Goal: Communication & Community: Share content

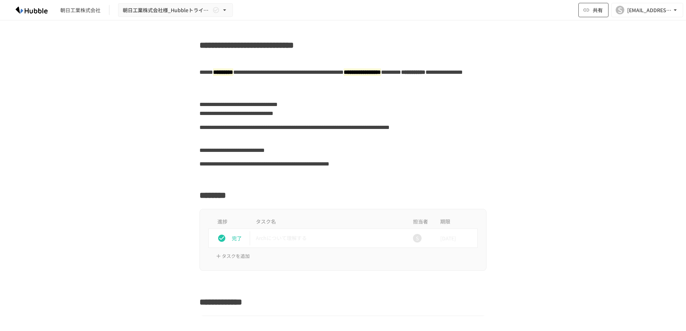
click at [600, 13] on span "共有" at bounding box center [598, 10] width 10 height 8
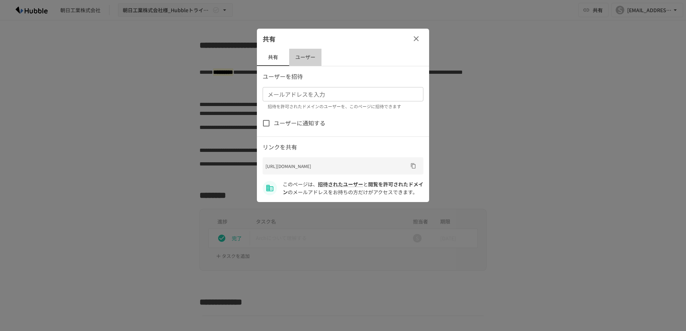
click at [305, 57] on button "ユーザー" at bounding box center [305, 57] width 32 height 17
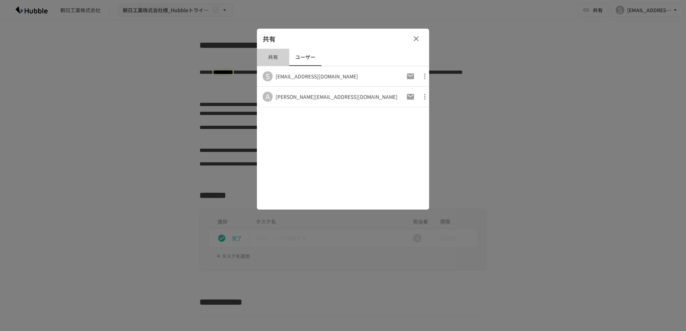
click at [277, 57] on button "共有" at bounding box center [273, 57] width 32 height 17
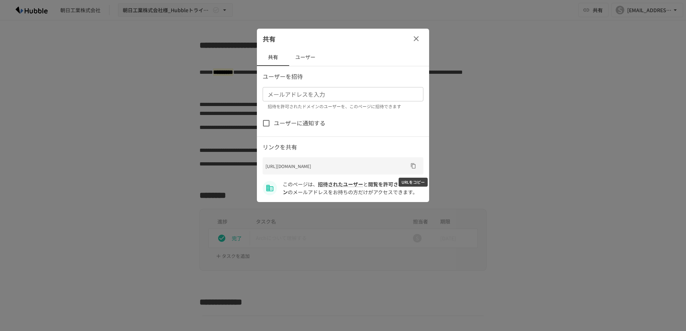
click at [413, 167] on icon "URLをコピー" at bounding box center [413, 166] width 6 height 6
click at [419, 39] on icon "button" at bounding box center [416, 38] width 9 height 9
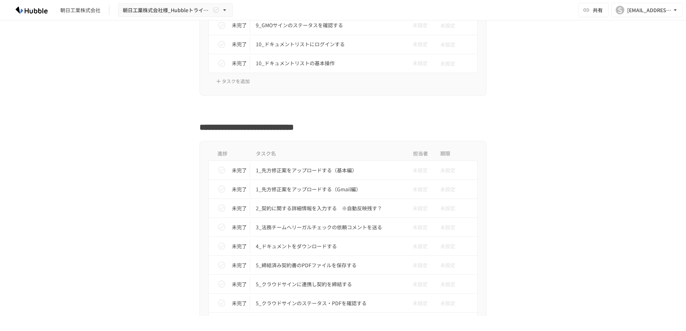
scroll to position [1148, 0]
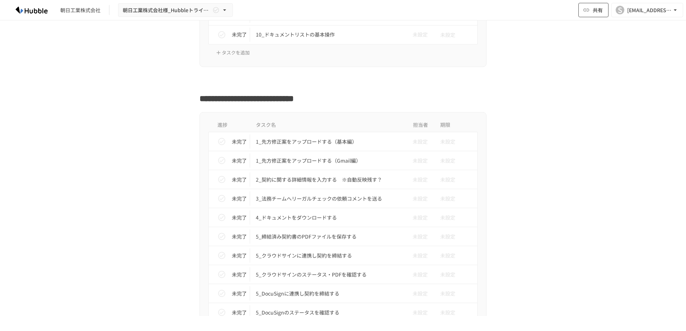
click at [597, 8] on span "共有" at bounding box center [598, 10] width 10 height 8
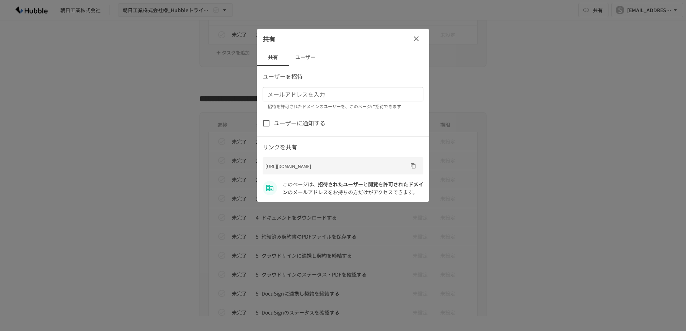
click at [287, 95] on input "メールアドレスを入力" at bounding box center [342, 94] width 155 height 10
click at [293, 92] on div "メールアドレスを入力 メールアドレスを入力 招待を許可されたドメインのユーザーを、このページに招待できます" at bounding box center [343, 98] width 161 height 23
paste input "**********"
type input "**********"
click at [363, 96] on input "**********" at bounding box center [337, 94] width 145 height 10
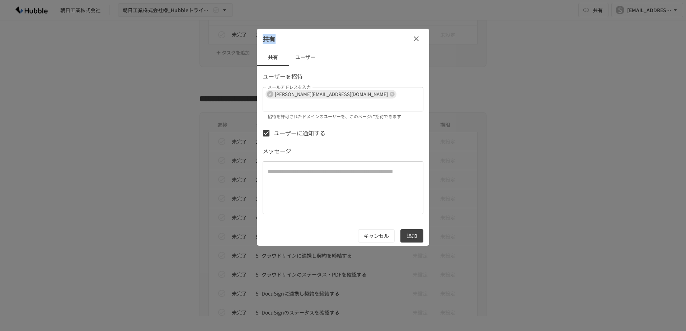
drag, startPoint x: 332, startPoint y: 38, endPoint x: 157, endPoint y: 46, distance: 175.6
click at [157, 46] on div "共有 共有 ユーザー ユーザーを招待 メールアドレスを入力 A [PERSON_NAME][EMAIL_ADDRESS][DOMAIN_NAME] メールアド…" at bounding box center [343, 165] width 686 height 331
click at [390, 95] on icon at bounding box center [392, 94] width 5 height 5
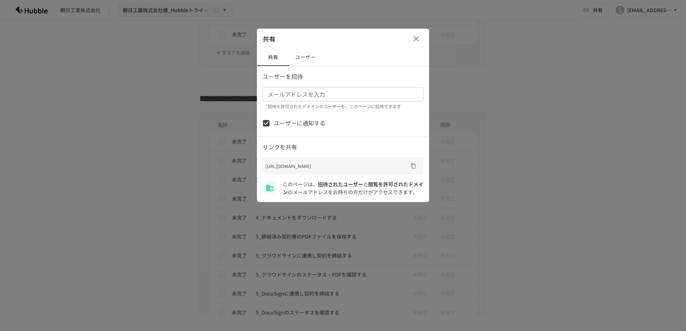
click at [314, 97] on input "メールアドレスを入力" at bounding box center [342, 94] width 155 height 10
paste input "**********"
type input "**********"
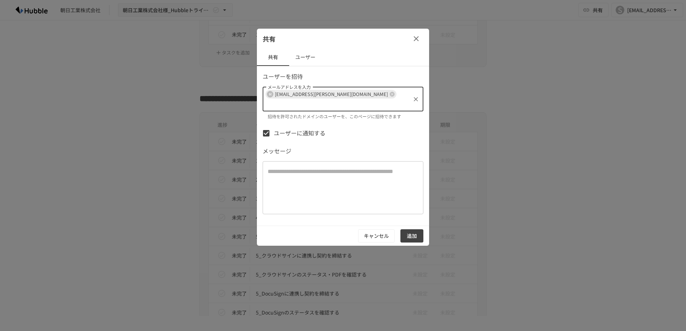
click at [350, 99] on input "メールアドレスを入力" at bounding box center [337, 104] width 145 height 10
paste input "**********"
type input "**********"
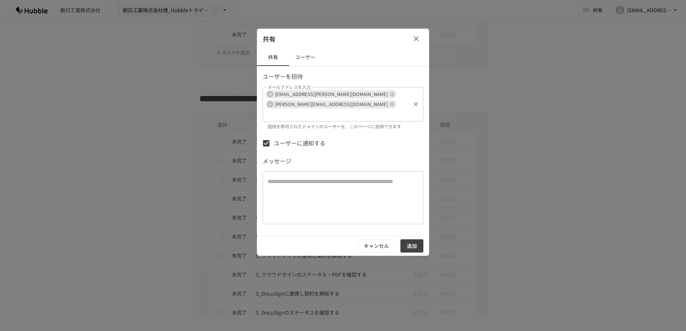
click at [357, 96] on div "M [EMAIL_ADDRESS][PERSON_NAME][DOMAIN_NAME] A [DOMAIN_NAME][EMAIL_ADDRESS][DOMA…" at bounding box center [343, 104] width 161 height 34
click at [345, 94] on div "M [EMAIL_ADDRESS][PERSON_NAME][DOMAIN_NAME] A [DOMAIN_NAME][EMAIL_ADDRESS][DOMA…" at bounding box center [343, 104] width 161 height 34
paste input "**********"
type input "**********"
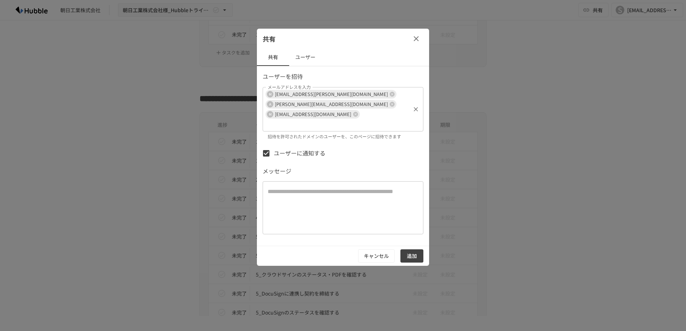
click at [334, 119] on input "メールアドレスを入力" at bounding box center [299, 124] width 69 height 10
paste input "**********"
type input "**********"
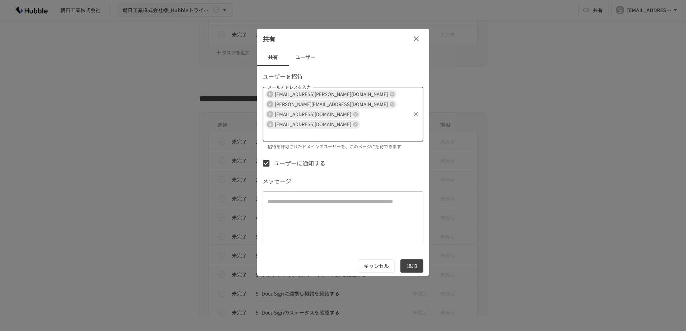
click at [328, 130] on input "メールアドレスを入力" at bounding box center [296, 135] width 63 height 10
paste input "**********"
type input "**********"
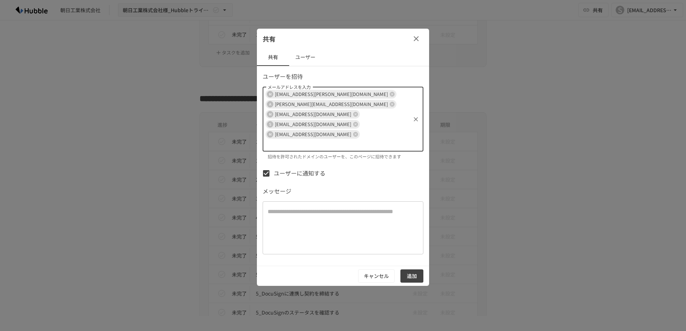
click at [298, 208] on textarea at bounding box center [343, 228] width 151 height 41
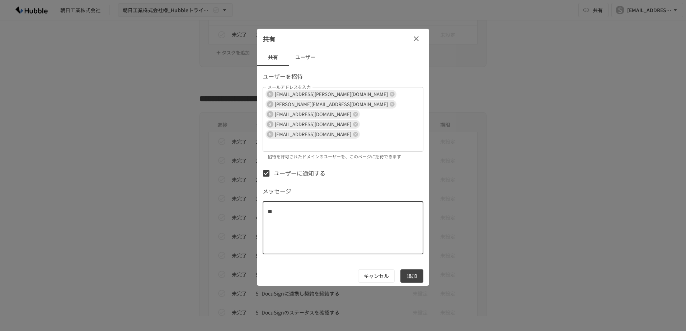
type textarea "*"
click at [383, 215] on textarea "**********" at bounding box center [340, 228] width 145 height 41
click at [310, 231] on textarea "**********" at bounding box center [340, 228] width 145 height 41
drag, startPoint x: 319, startPoint y: 218, endPoint x: 324, endPoint y: 226, distance: 9.4
click at [324, 226] on textarea "**********" at bounding box center [340, 228] width 145 height 41
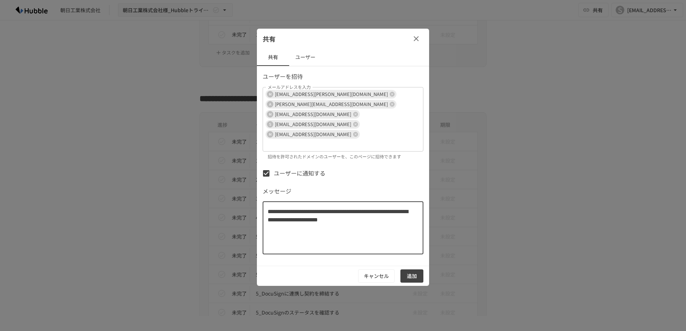
type textarea "**********"
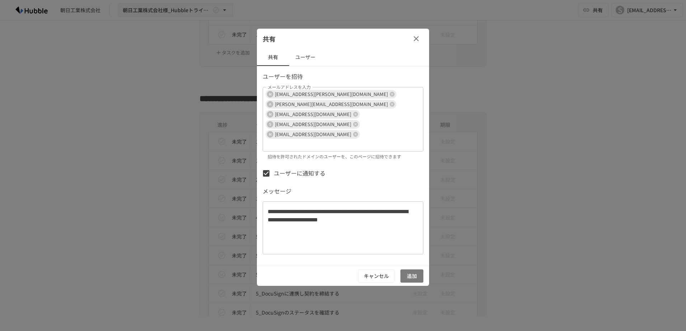
click at [412, 270] on button "追加" at bounding box center [411, 276] width 23 height 13
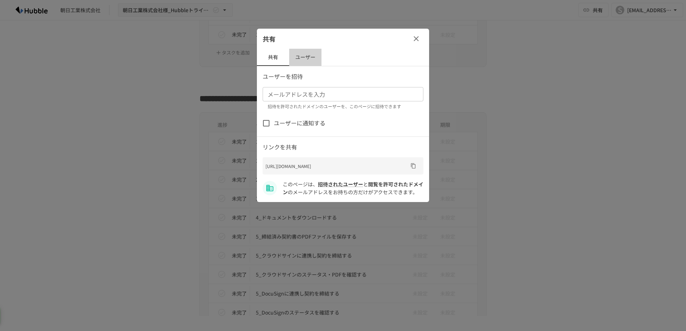
click at [306, 58] on button "ユーザー" at bounding box center [305, 57] width 32 height 17
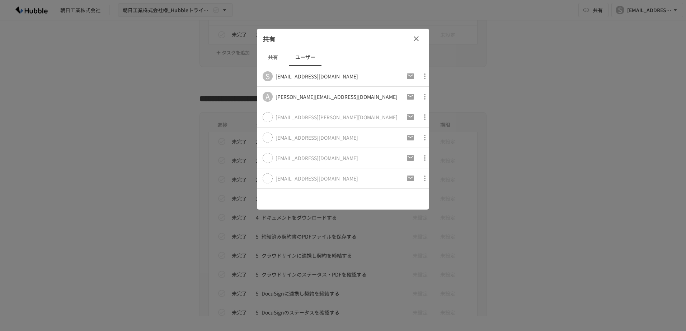
click at [273, 56] on button "共有" at bounding box center [273, 57] width 32 height 17
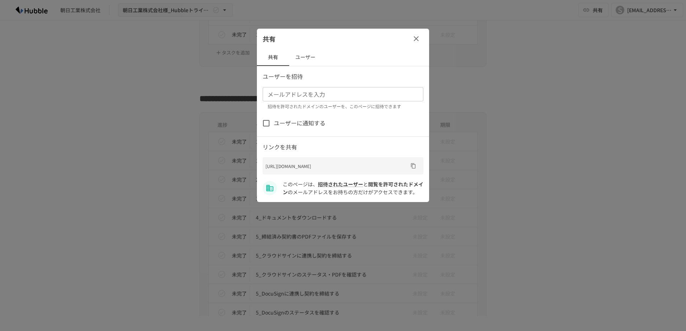
click at [549, 72] on div at bounding box center [343, 165] width 686 height 331
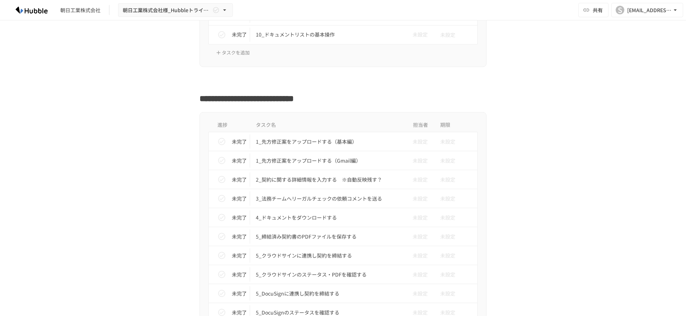
click at [429, 124] on th "担当者" at bounding box center [420, 125] width 29 height 14
click at [414, 123] on th "担当者" at bounding box center [420, 125] width 29 height 14
click at [417, 144] on span "未設定" at bounding box center [417, 142] width 21 height 8
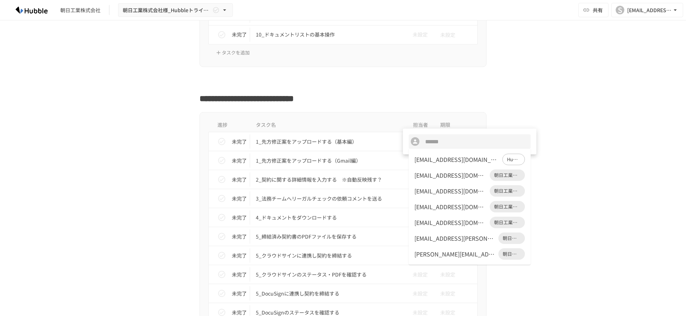
click at [508, 86] on div at bounding box center [343, 165] width 686 height 331
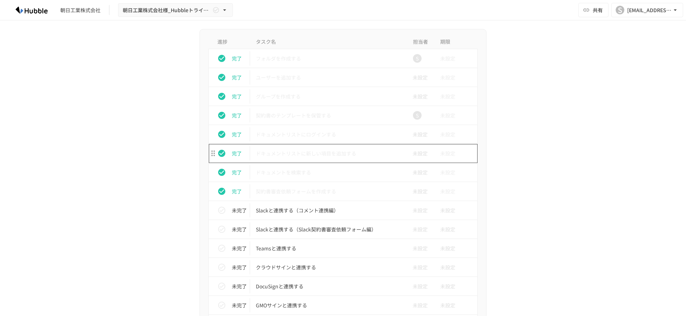
scroll to position [395, 0]
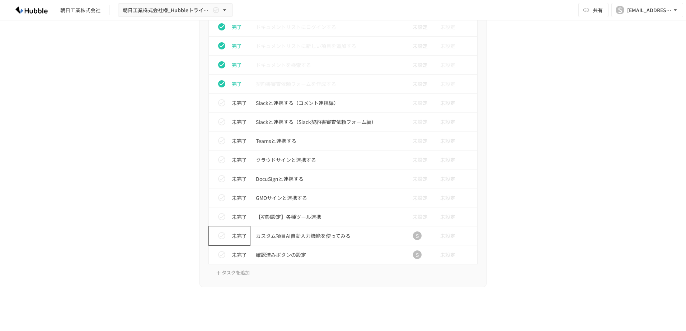
click at [222, 236] on icon "status" at bounding box center [221, 236] width 9 height 9
click at [221, 254] on icon "status" at bounding box center [221, 255] width 9 height 9
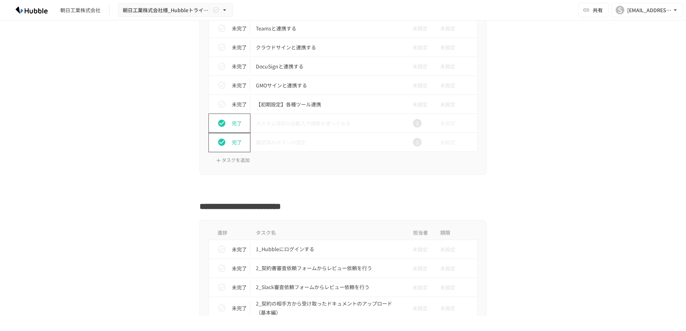
scroll to position [610, 0]
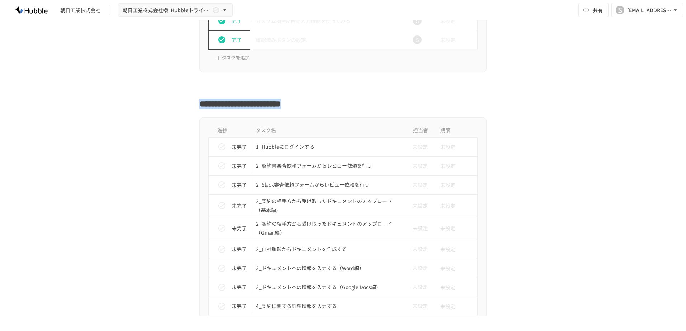
drag, startPoint x: 198, startPoint y: 104, endPoint x: 417, endPoint y: 104, distance: 218.5
click at [417, 104] on h2 "**********" at bounding box center [342, 101] width 287 height 17
copy h2 "**********"
click at [426, 146] on td "未設定" at bounding box center [420, 146] width 29 height 19
click at [415, 147] on span "未設定" at bounding box center [417, 147] width 21 height 8
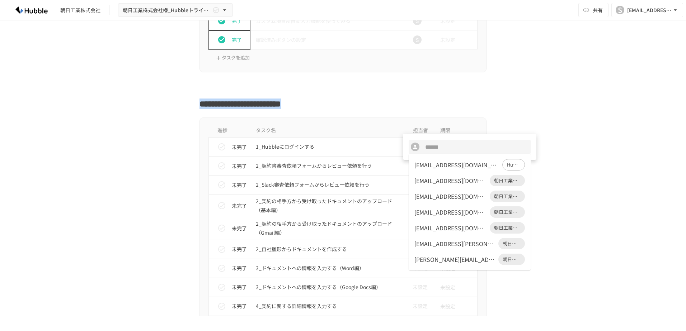
click at [430, 257] on div "[PERSON_NAME][EMAIL_ADDRESS][DOMAIN_NAME]" at bounding box center [454, 259] width 81 height 9
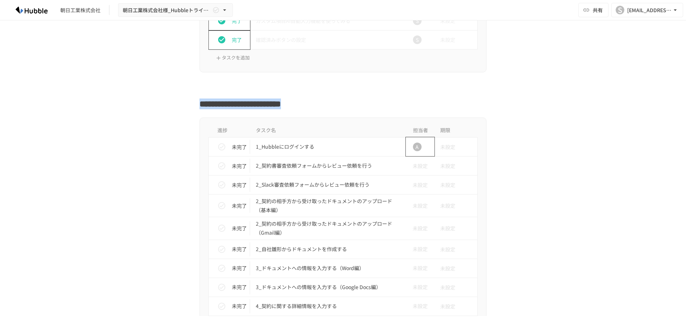
click at [415, 147] on div "A" at bounding box center [417, 147] width 9 height 9
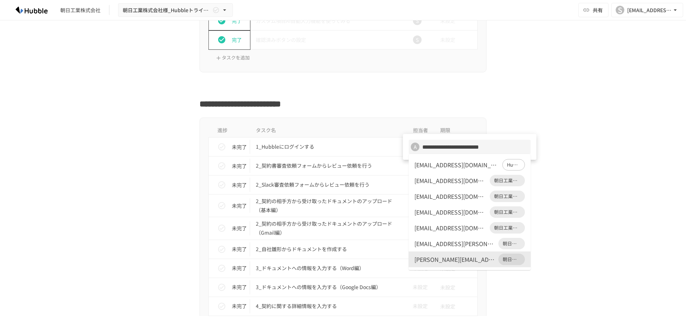
click at [590, 133] on div at bounding box center [343, 165] width 686 height 331
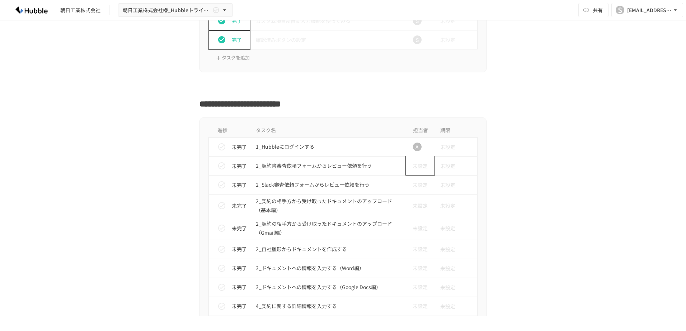
click at [411, 165] on span "未設定" at bounding box center [417, 166] width 21 height 8
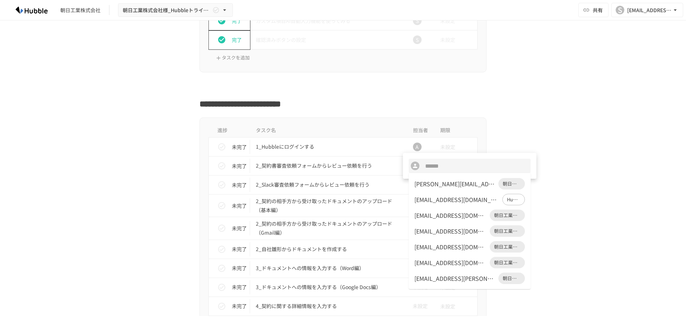
click at [428, 185] on div "[PERSON_NAME][EMAIL_ADDRESS][DOMAIN_NAME]" at bounding box center [454, 184] width 81 height 9
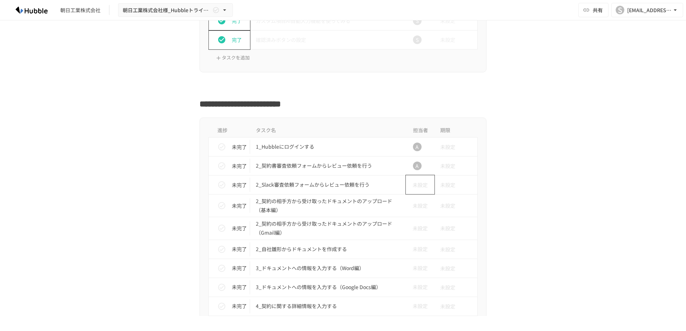
click at [417, 186] on span "未設定" at bounding box center [417, 185] width 21 height 8
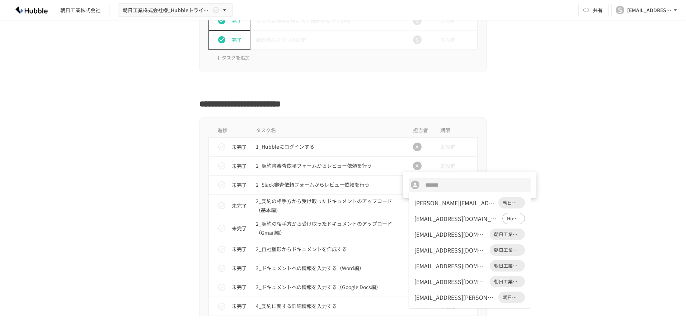
click at [425, 203] on div "[PERSON_NAME][EMAIL_ADDRESS][DOMAIN_NAME]" at bounding box center [454, 203] width 81 height 9
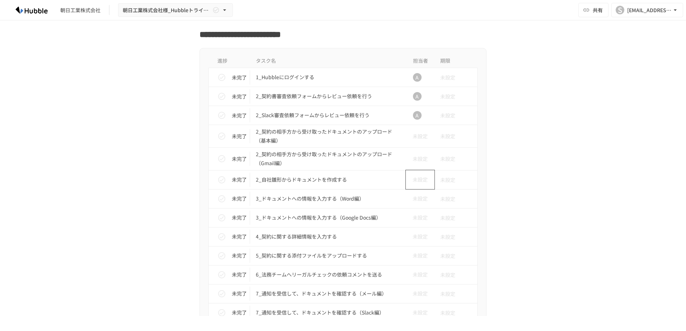
scroll to position [682, 0]
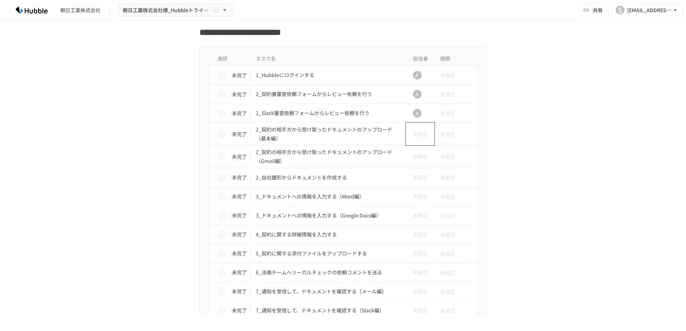
click at [414, 136] on span "未設定" at bounding box center [417, 134] width 21 height 8
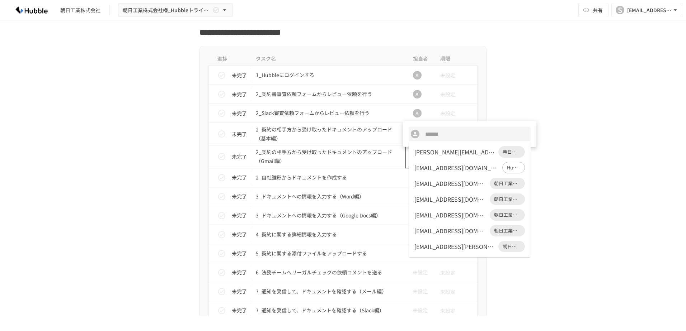
click at [423, 152] on div "[PERSON_NAME][EMAIL_ADDRESS][DOMAIN_NAME]" at bounding box center [454, 152] width 81 height 9
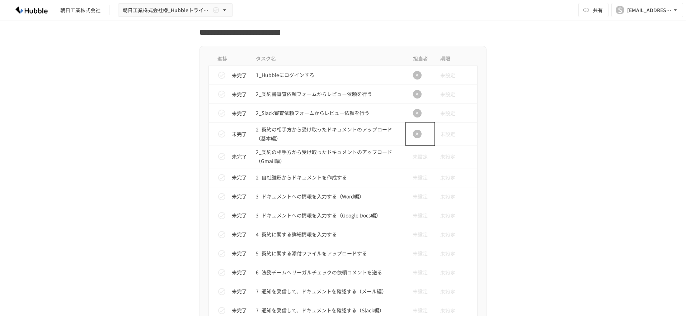
click at [415, 136] on div "A" at bounding box center [417, 134] width 9 height 9
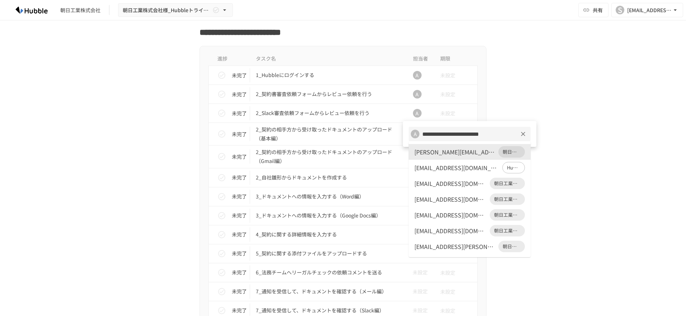
click at [444, 134] on input "**********" at bounding box center [463, 134] width 88 height 10
click at [603, 119] on div at bounding box center [343, 165] width 686 height 331
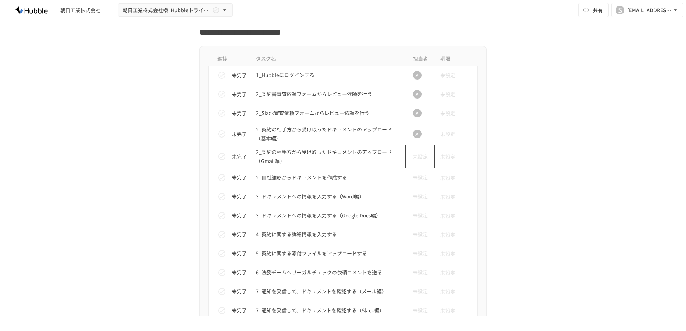
click at [418, 159] on span "未設定" at bounding box center [417, 157] width 21 height 8
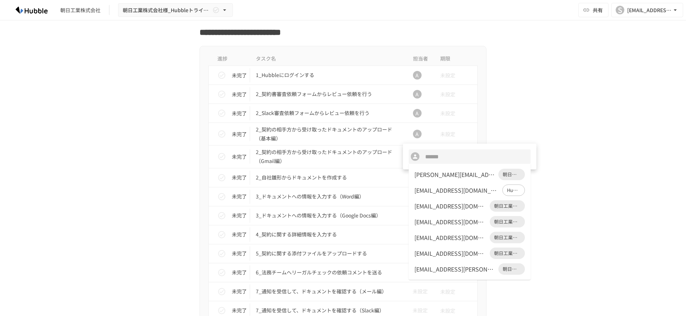
click at [420, 174] on div "[PERSON_NAME][EMAIL_ADDRESS][DOMAIN_NAME]" at bounding box center [454, 174] width 81 height 9
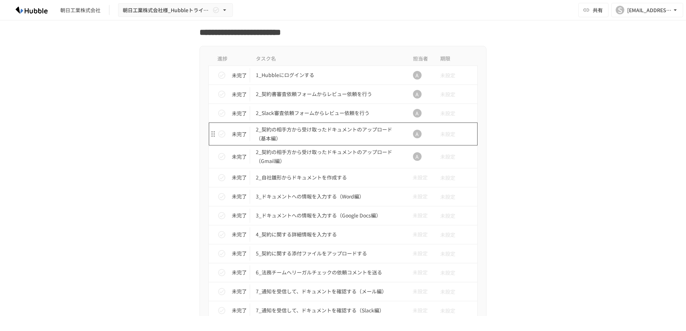
click at [267, 134] on p "2_契約の相手方から受け取ったドキュメントのアップロード（基本編）" at bounding box center [328, 134] width 144 height 18
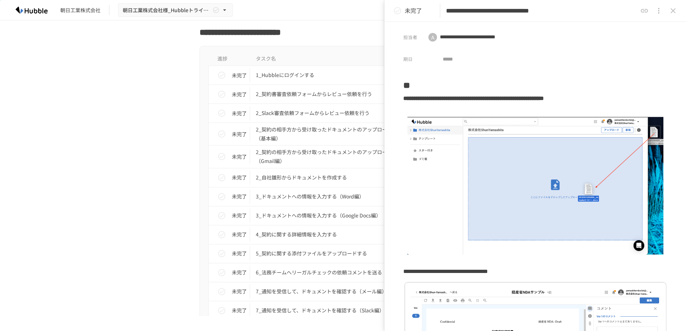
click at [672, 8] on icon "close drawer" at bounding box center [673, 10] width 9 height 9
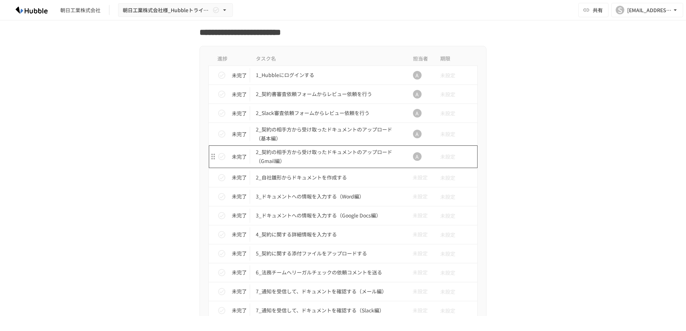
click at [277, 158] on p "2_契約の相手方から受け取ったドキュメントのアップロード（Gmail編）" at bounding box center [328, 157] width 144 height 18
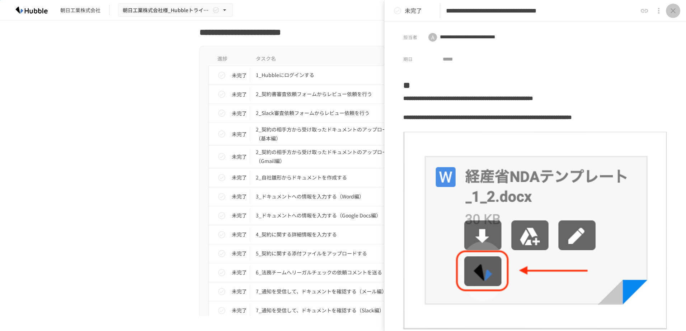
click at [672, 10] on icon "close drawer" at bounding box center [672, 10] width 5 height 5
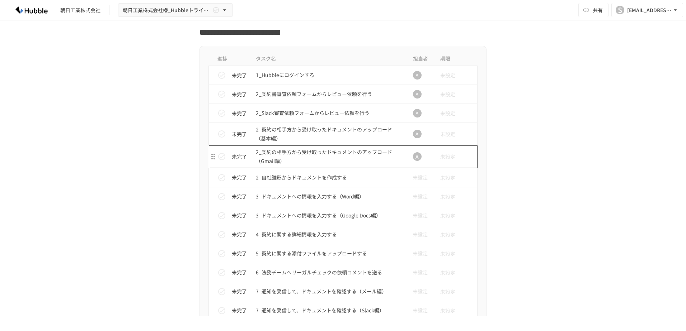
drag, startPoint x: 278, startPoint y: 159, endPoint x: 274, endPoint y: 159, distance: 4.0
click at [274, 159] on p "2_契約の相手方から受け取ったドキュメントのアップロード（Gmail編）" at bounding box center [328, 157] width 144 height 18
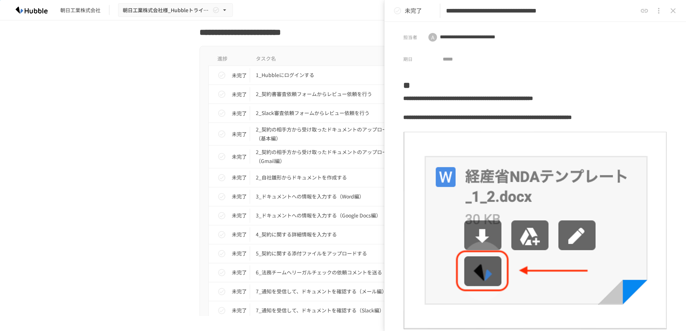
click at [660, 11] on icon "close drawer" at bounding box center [658, 10] width 9 height 9
click at [652, 29] on p "タスクを削除" at bounding box center [657, 27] width 34 height 9
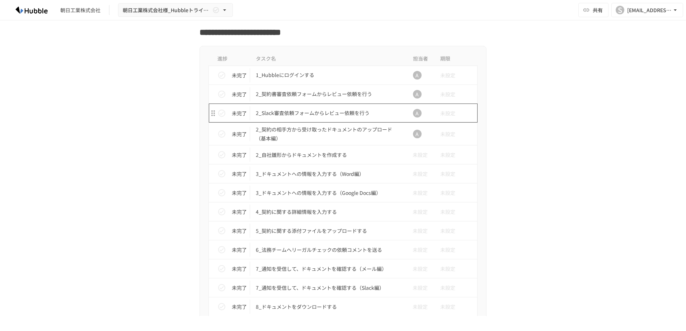
click at [292, 112] on p "2_Slack審査依頼フォームからレビュー依頼を行う" at bounding box center [328, 113] width 144 height 9
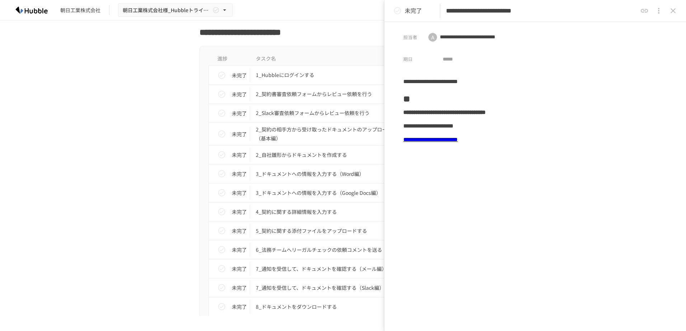
click at [661, 11] on icon "close drawer" at bounding box center [658, 10] width 9 height 9
click at [653, 30] on p "タスクを削除" at bounding box center [657, 27] width 34 height 9
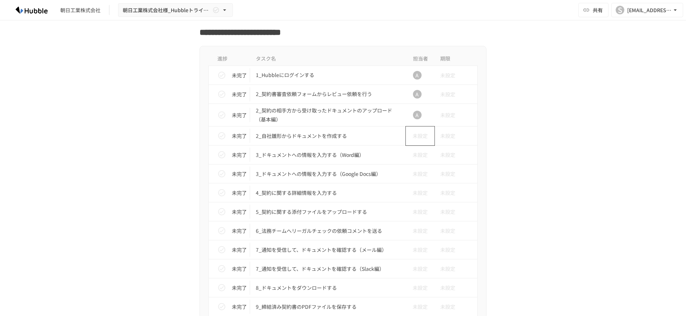
click at [416, 137] on span "未設定" at bounding box center [417, 136] width 21 height 8
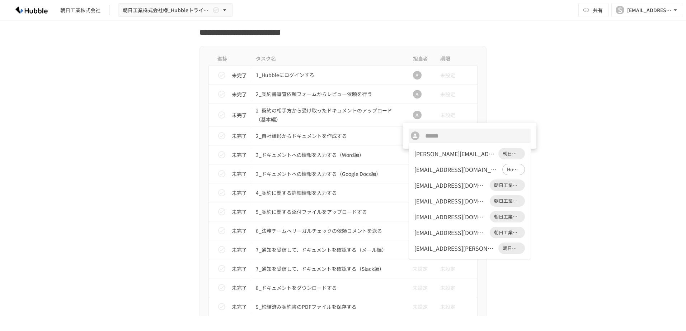
click at [431, 156] on div "[PERSON_NAME][EMAIL_ADDRESS][DOMAIN_NAME]" at bounding box center [454, 154] width 81 height 9
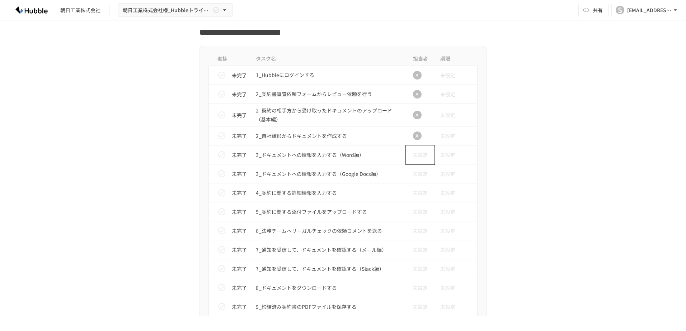
click at [414, 156] on span "未設定" at bounding box center [417, 155] width 21 height 8
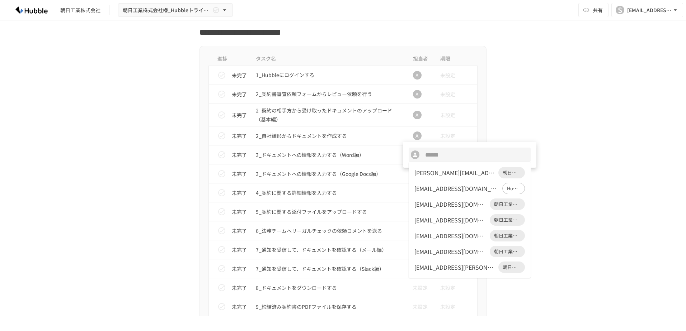
click at [429, 173] on div "[PERSON_NAME][EMAIL_ADDRESS][DOMAIN_NAME]" at bounding box center [454, 173] width 81 height 9
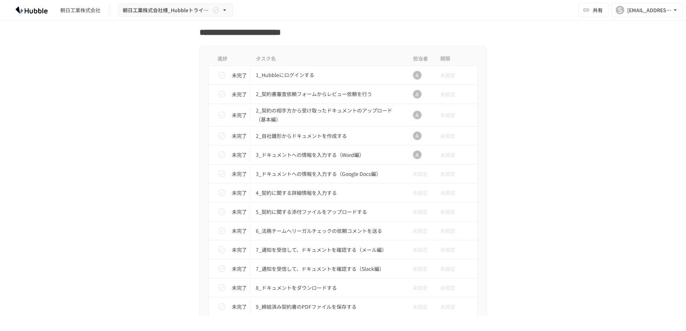
drag, startPoint x: 344, startPoint y: 170, endPoint x: 499, endPoint y: 174, distance: 155.4
click at [561, 185] on div "**********" at bounding box center [343, 168] width 686 height 296
click at [342, 172] on p "3_ドキュメントへの情報を入力する（Google Docs編）" at bounding box center [328, 174] width 144 height 9
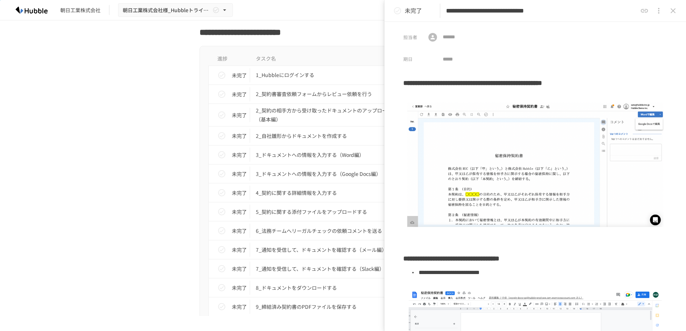
click at [662, 10] on icon "close drawer" at bounding box center [658, 10] width 9 height 9
click at [653, 25] on p "タスクを削除" at bounding box center [657, 27] width 34 height 9
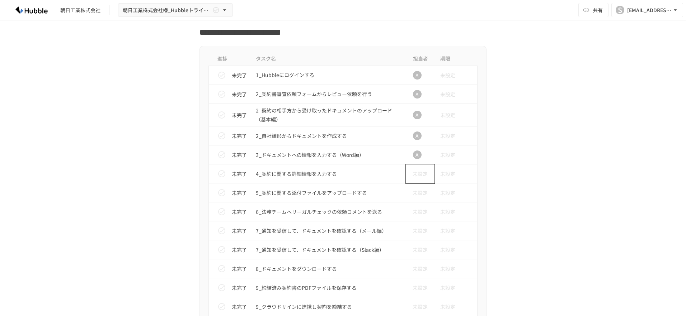
click at [422, 174] on span "未設定" at bounding box center [417, 174] width 21 height 8
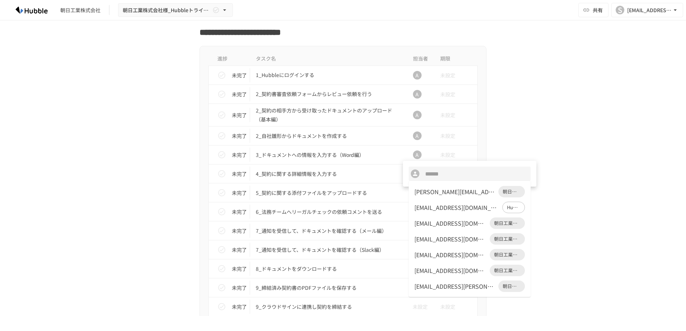
click at [427, 193] on div "[PERSON_NAME][EMAIL_ADDRESS][DOMAIN_NAME]" at bounding box center [454, 192] width 81 height 9
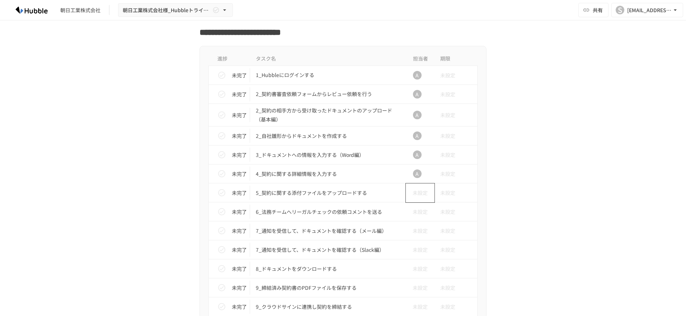
click at [411, 192] on span "未設定" at bounding box center [417, 193] width 21 height 8
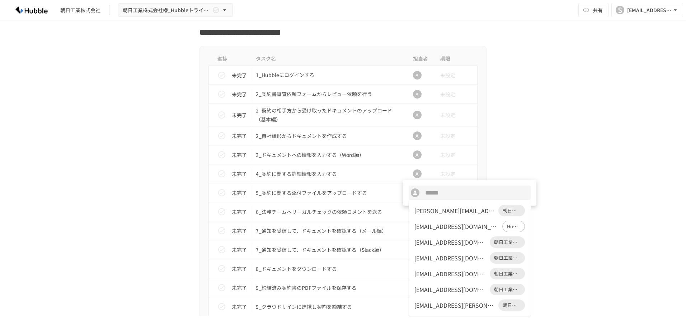
click at [425, 211] on div "[PERSON_NAME][EMAIL_ADDRESS][DOMAIN_NAME]" at bounding box center [454, 211] width 81 height 9
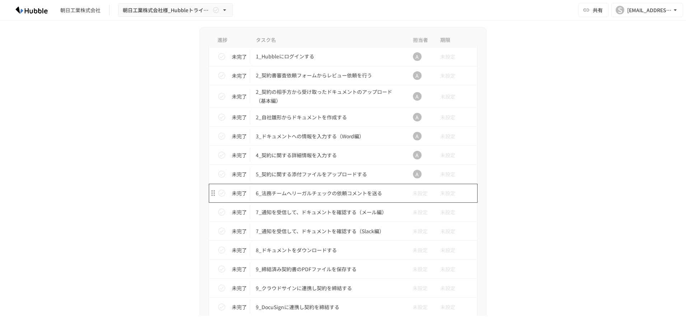
scroll to position [717, 0]
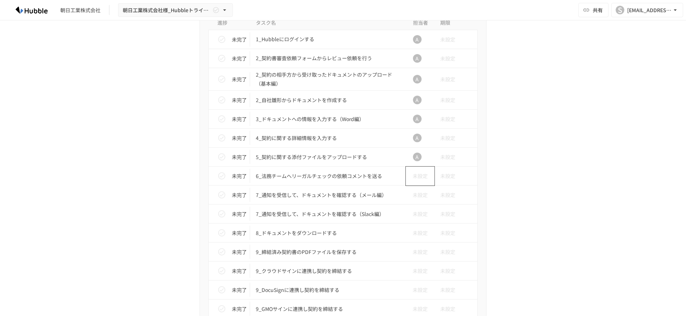
click at [412, 175] on span "未設定" at bounding box center [417, 176] width 21 height 8
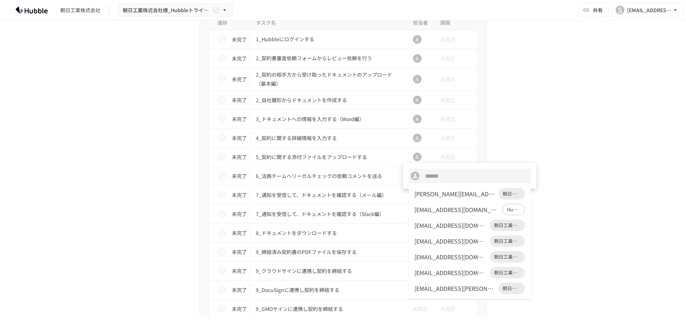
click at [425, 195] on div "[PERSON_NAME][EMAIL_ADDRESS][DOMAIN_NAME]" at bounding box center [454, 194] width 81 height 9
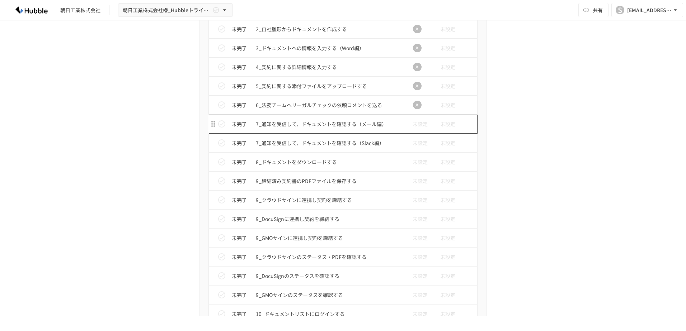
scroll to position [789, 0]
click at [411, 126] on span "未設定" at bounding box center [417, 123] width 21 height 8
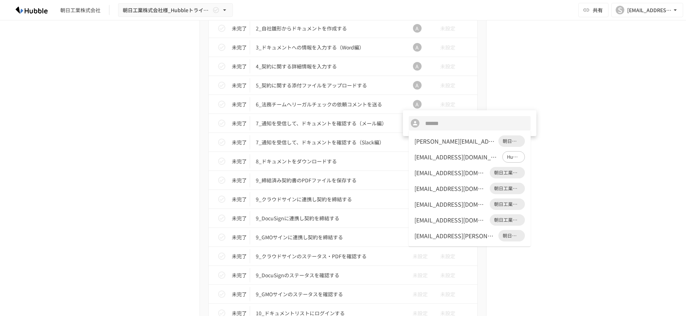
click at [421, 140] on div "[PERSON_NAME][EMAIL_ADDRESS][DOMAIN_NAME]" at bounding box center [454, 141] width 81 height 9
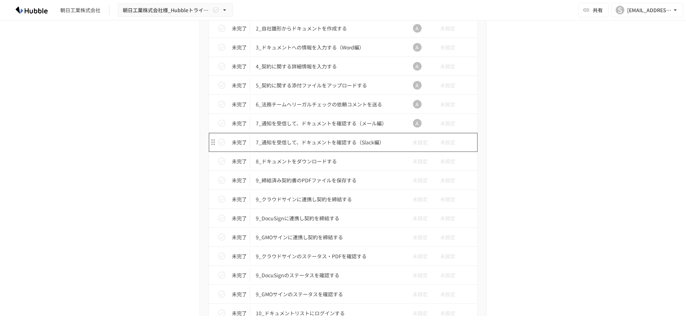
click at [362, 143] on p "7_通知を受信して、ドキュメントを確認する（Slack編）" at bounding box center [328, 142] width 144 height 9
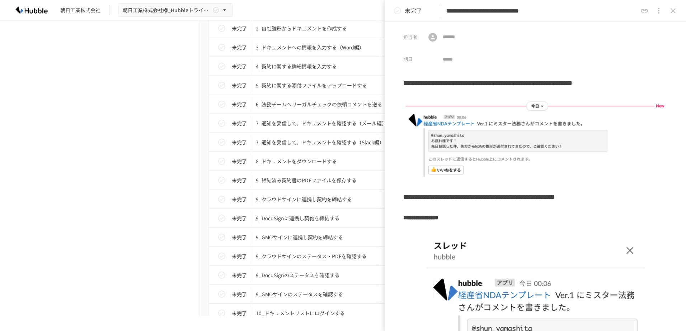
click at [662, 9] on icon "close drawer" at bounding box center [658, 10] width 9 height 9
click at [656, 29] on p "タスクを削除" at bounding box center [657, 27] width 34 height 9
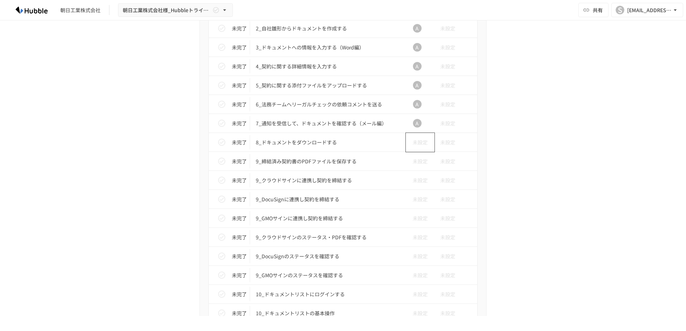
click at [409, 142] on span "未設定" at bounding box center [417, 142] width 21 height 8
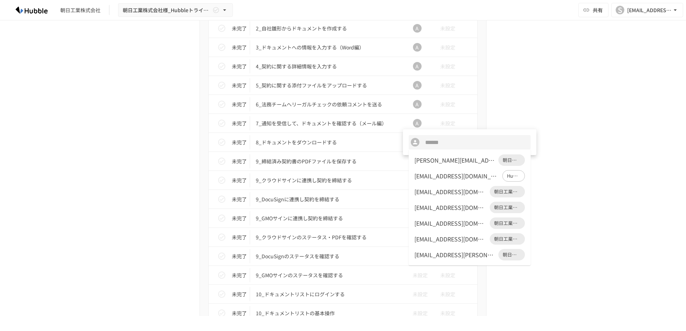
click at [451, 161] on div "[PERSON_NAME][EMAIL_ADDRESS][DOMAIN_NAME]" at bounding box center [454, 160] width 81 height 9
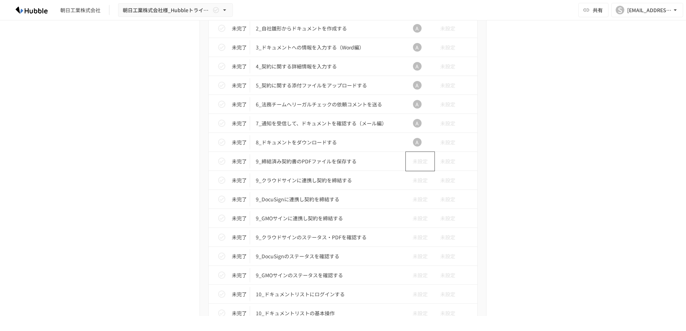
click at [412, 160] on span "未設定" at bounding box center [417, 161] width 21 height 8
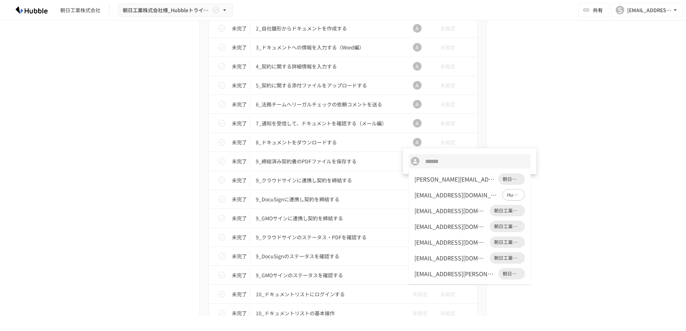
click at [427, 180] on div "[PERSON_NAME][EMAIL_ADDRESS][DOMAIN_NAME]" at bounding box center [454, 179] width 81 height 9
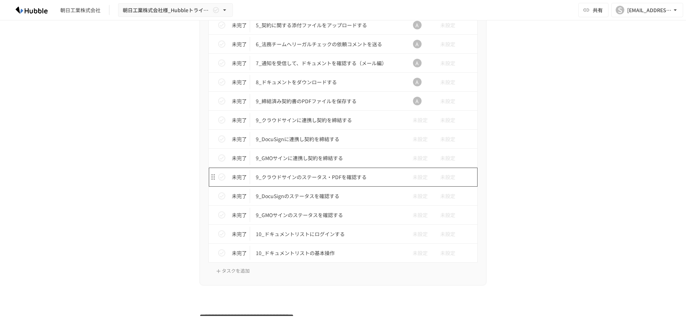
scroll to position [861, 0]
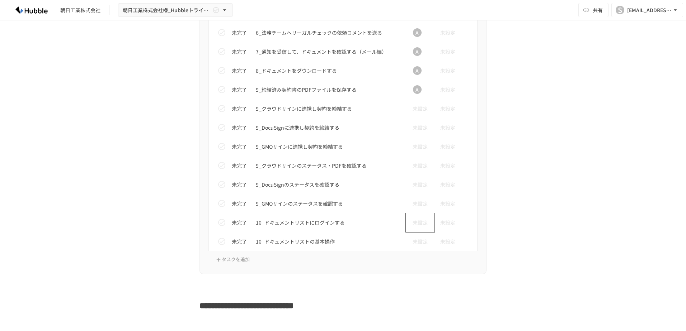
click at [414, 222] on span "未設定" at bounding box center [417, 223] width 21 height 8
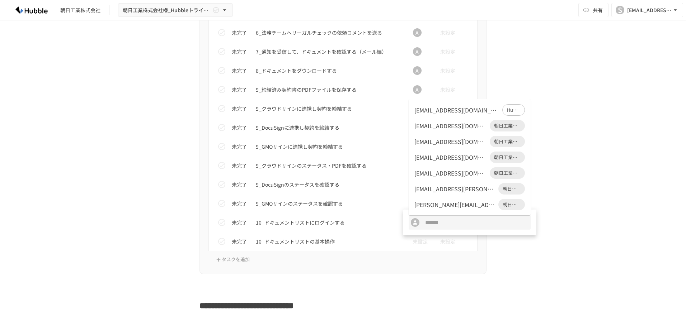
click at [426, 206] on div "[PERSON_NAME][EMAIL_ADDRESS][DOMAIN_NAME]" at bounding box center [454, 205] width 81 height 9
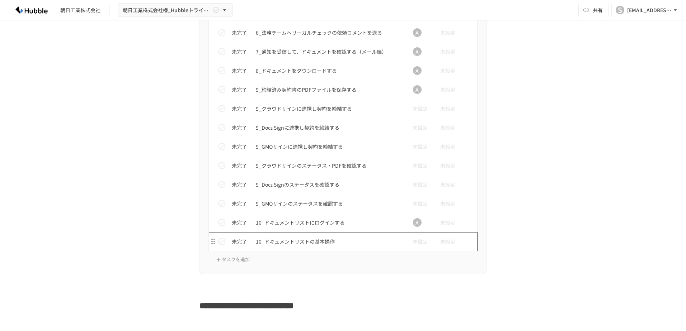
click at [288, 240] on p "10_ドキュメントリストの基本操作" at bounding box center [328, 241] width 144 height 9
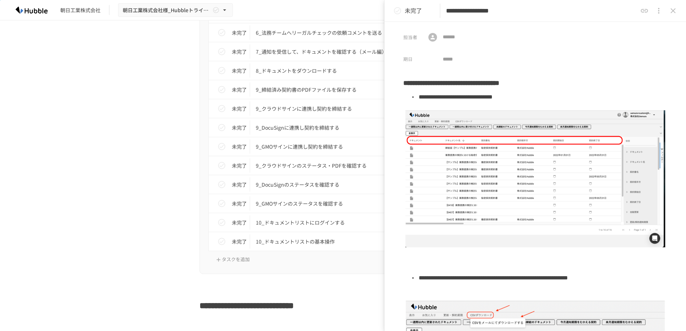
click at [674, 11] on icon "close drawer" at bounding box center [672, 10] width 5 height 5
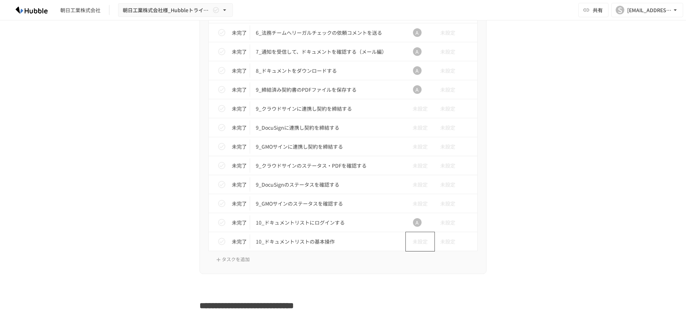
click at [415, 237] on div "未設定" at bounding box center [417, 242] width 23 height 14
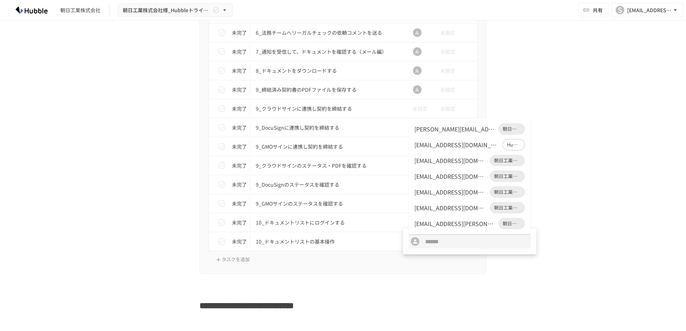
click at [435, 130] on div "[PERSON_NAME][EMAIL_ADDRESS][DOMAIN_NAME]" at bounding box center [454, 129] width 81 height 9
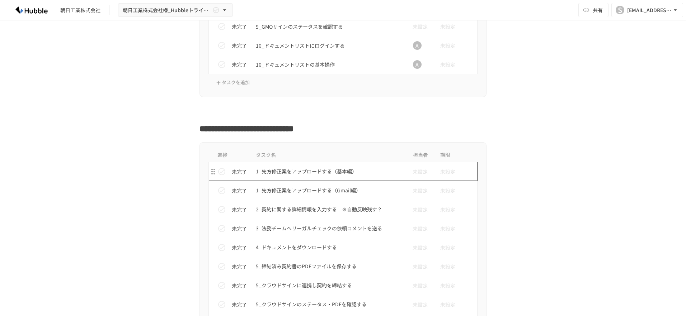
scroll to position [1076, 0]
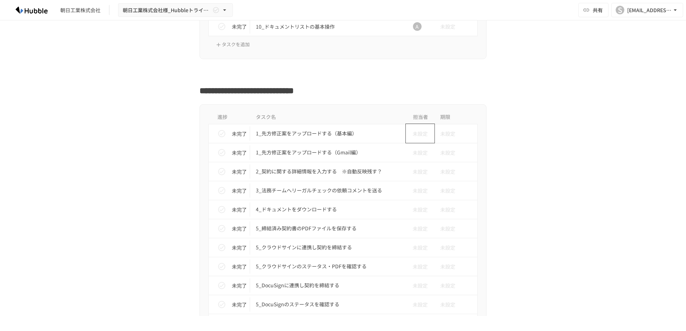
click at [418, 137] on span "未設定" at bounding box center [417, 134] width 21 height 8
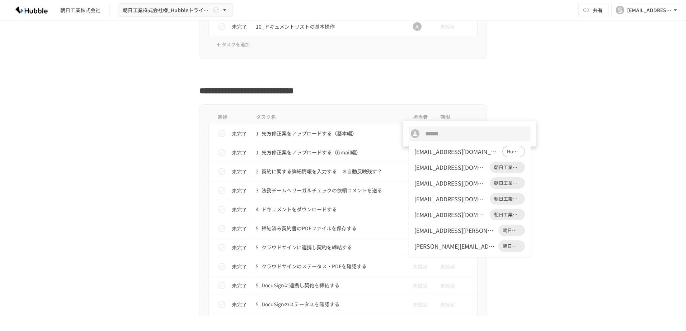
click at [429, 246] on div "[PERSON_NAME][EMAIL_ADDRESS][DOMAIN_NAME]" at bounding box center [454, 246] width 81 height 9
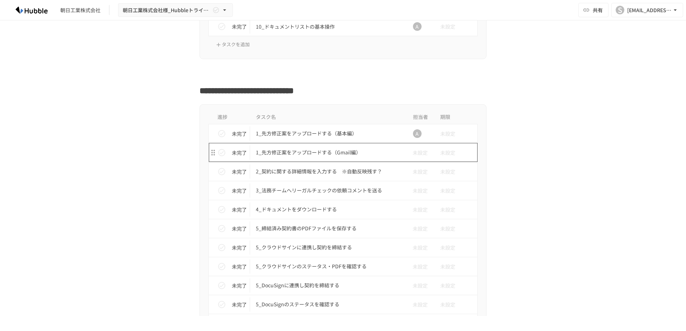
drag, startPoint x: 349, startPoint y: 154, endPoint x: 314, endPoint y: 156, distance: 35.2
click at [314, 156] on p "1_先方修正案をアップロードする（Gmail編）" at bounding box center [328, 152] width 144 height 9
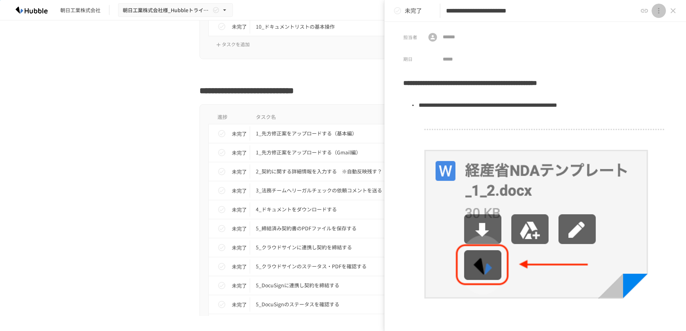
click at [661, 11] on icon "close drawer" at bounding box center [658, 10] width 9 height 9
click at [655, 28] on p "タスクを削除" at bounding box center [657, 27] width 34 height 9
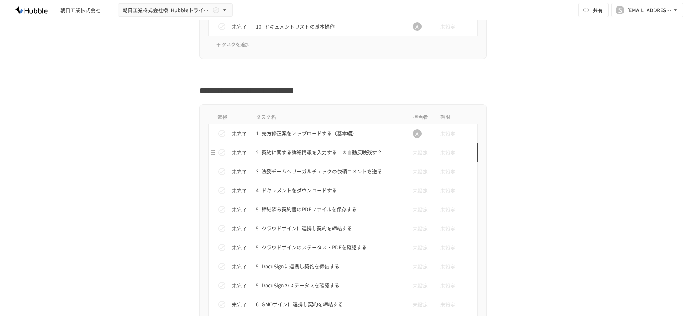
click at [378, 153] on p "2_契約に関する詳細情報を入力する　※自動反映残す？" at bounding box center [328, 152] width 144 height 9
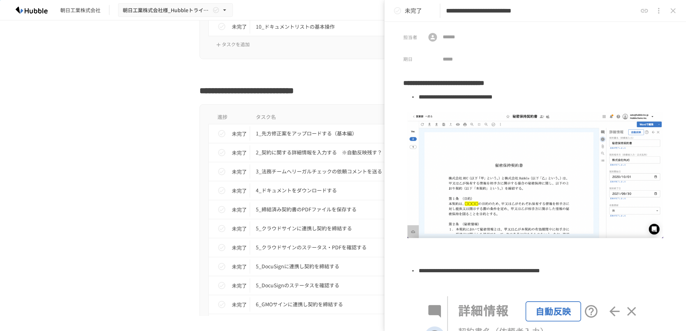
click at [622, 14] on input "**********" at bounding box center [541, 11] width 191 height 13
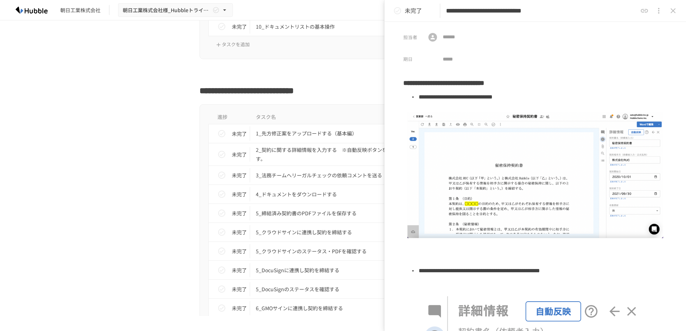
type input "**********"
click at [607, 32] on div "担当者 ​ ​ 期日 ​" at bounding box center [535, 44] width 301 height 44
click at [677, 9] on icon "close drawer" at bounding box center [673, 10] width 9 height 9
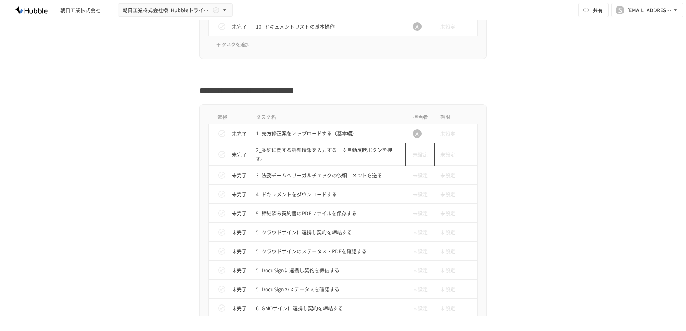
click at [420, 154] on span "未設定" at bounding box center [417, 155] width 21 height 8
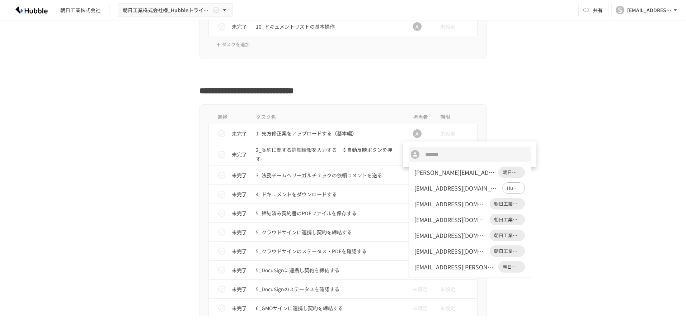
click at [425, 173] on div "[PERSON_NAME][EMAIL_ADDRESS][DOMAIN_NAME]" at bounding box center [454, 172] width 81 height 9
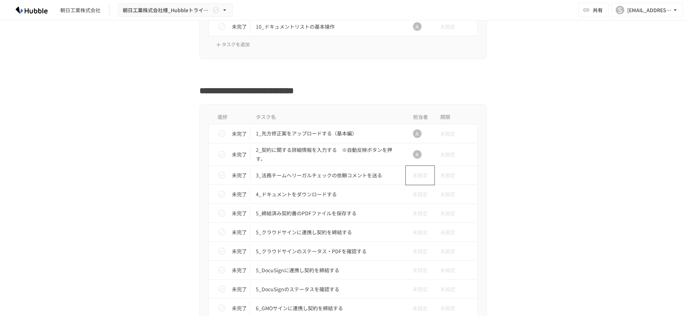
click at [416, 176] on span "未設定" at bounding box center [417, 175] width 21 height 8
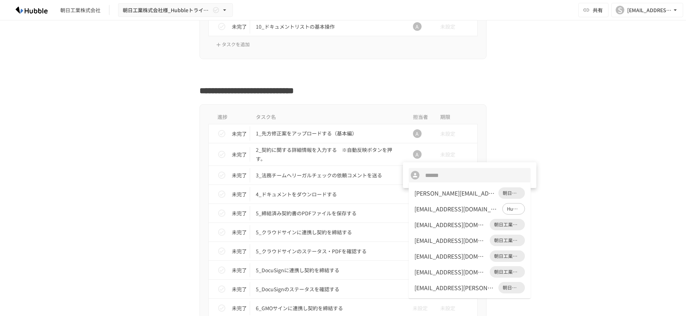
click at [428, 196] on div "[PERSON_NAME][EMAIL_ADDRESS][DOMAIN_NAME]" at bounding box center [454, 193] width 81 height 9
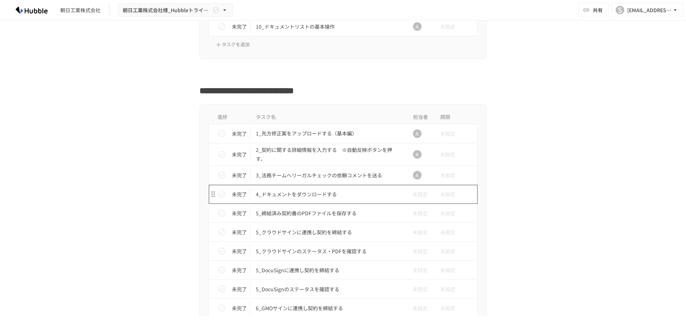
scroll to position [1148, 0]
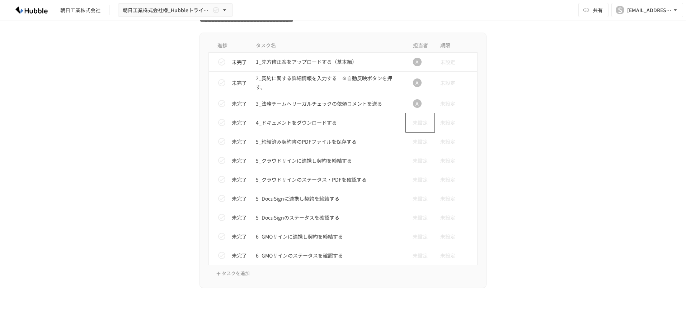
click at [410, 124] on span "未設定" at bounding box center [417, 123] width 21 height 8
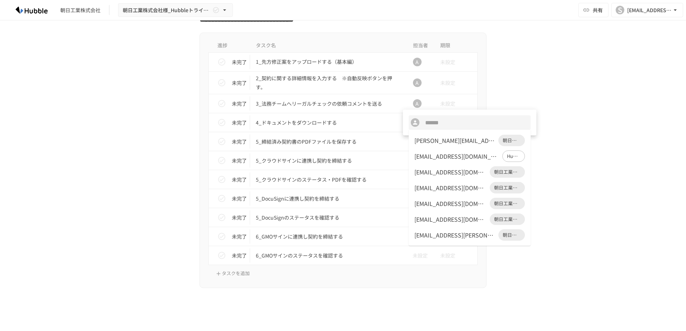
click at [428, 142] on div "[PERSON_NAME][EMAIL_ADDRESS][DOMAIN_NAME]" at bounding box center [454, 140] width 81 height 9
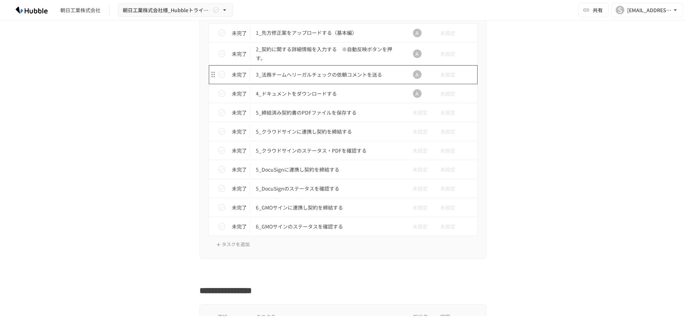
scroll to position [1184, 0]
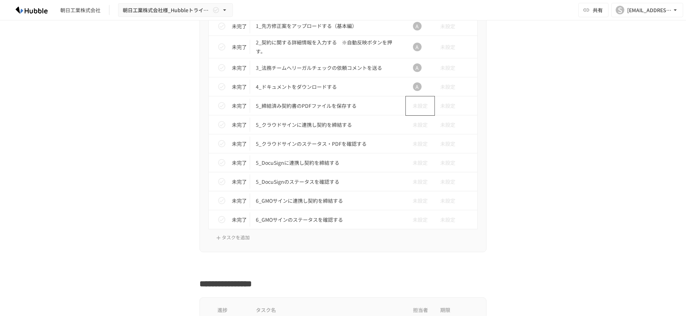
click at [407, 107] on span "未設定" at bounding box center [417, 106] width 21 height 8
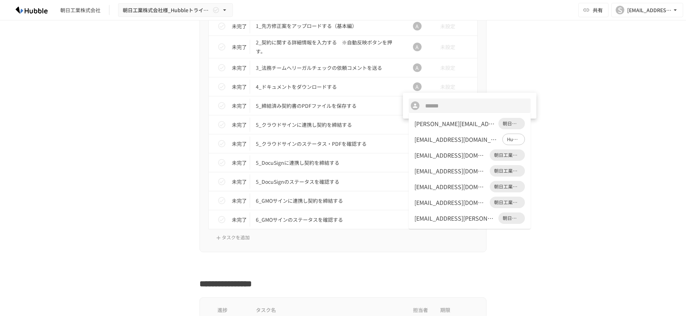
click at [432, 124] on div "[PERSON_NAME][EMAIL_ADDRESS][DOMAIN_NAME]" at bounding box center [454, 123] width 81 height 9
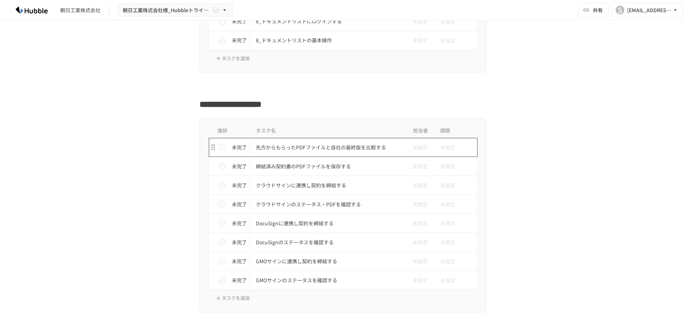
scroll to position [1830, 0]
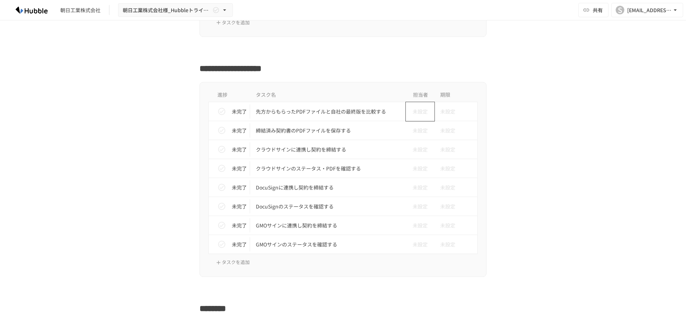
click at [422, 114] on span "未設定" at bounding box center [417, 112] width 21 height 8
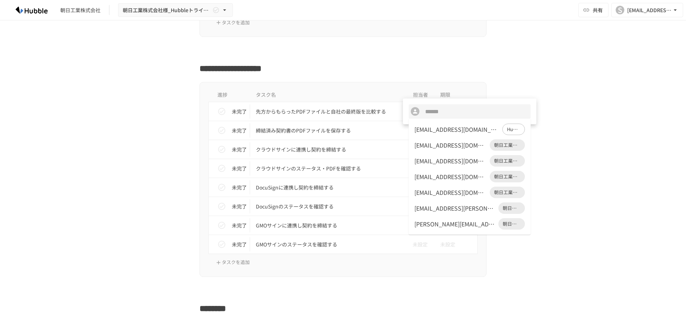
click at [443, 226] on div "[PERSON_NAME][EMAIL_ADDRESS][DOMAIN_NAME]" at bounding box center [454, 224] width 81 height 9
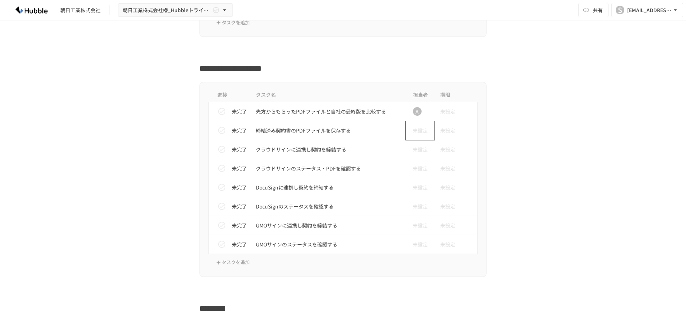
click at [423, 131] on span "未設定" at bounding box center [417, 131] width 21 height 8
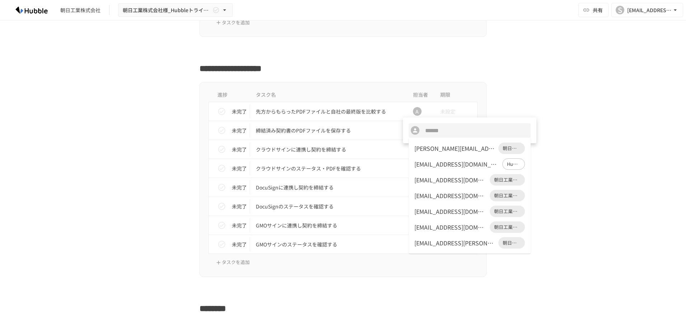
click at [425, 151] on div "[PERSON_NAME][EMAIL_ADDRESS][DOMAIN_NAME]" at bounding box center [454, 148] width 81 height 9
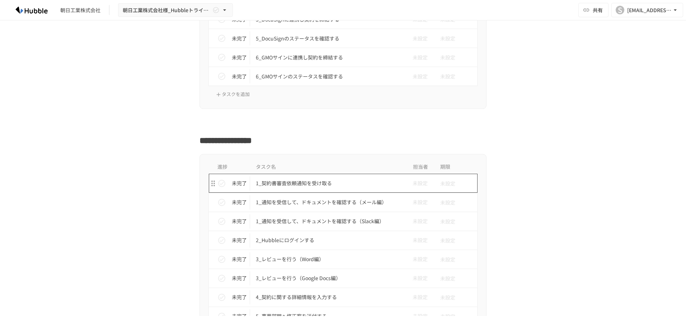
scroll to position [1435, 0]
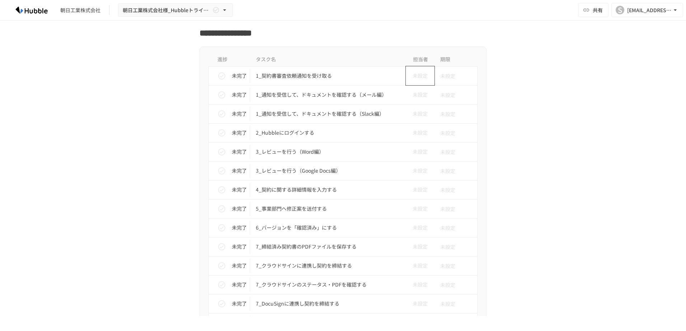
click at [418, 73] on span "未設定" at bounding box center [417, 76] width 21 height 8
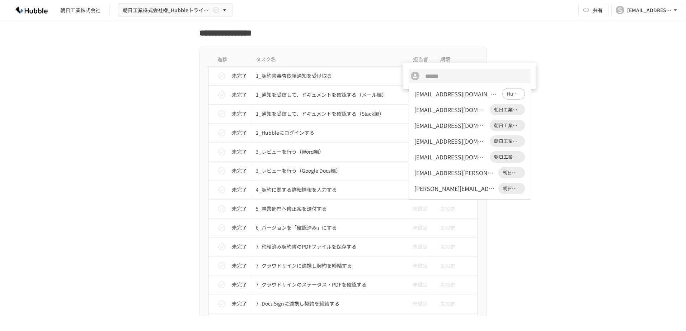
click at [434, 123] on div "[EMAIL_ADDRESS][DOMAIN_NAME]" at bounding box center [450, 125] width 72 height 9
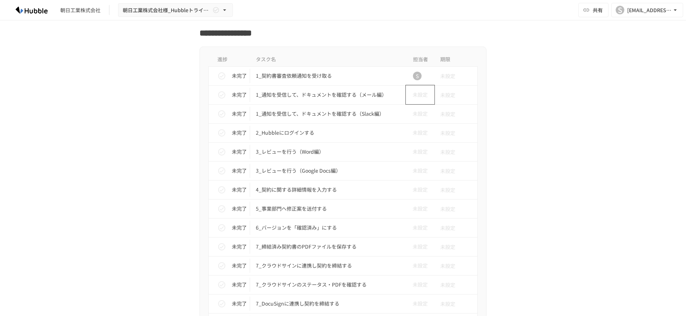
click at [415, 95] on span "未設定" at bounding box center [417, 95] width 21 height 8
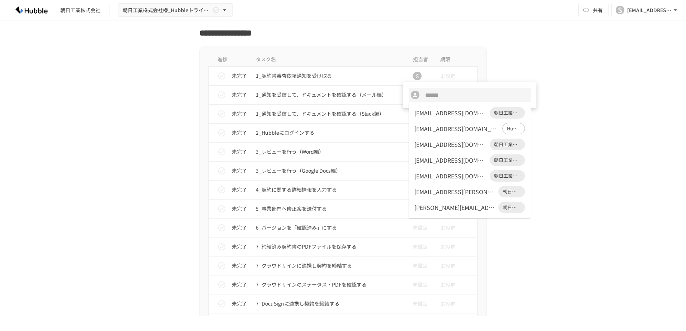
click at [439, 115] on div "[EMAIL_ADDRESS][DOMAIN_NAME]" at bounding box center [450, 113] width 72 height 9
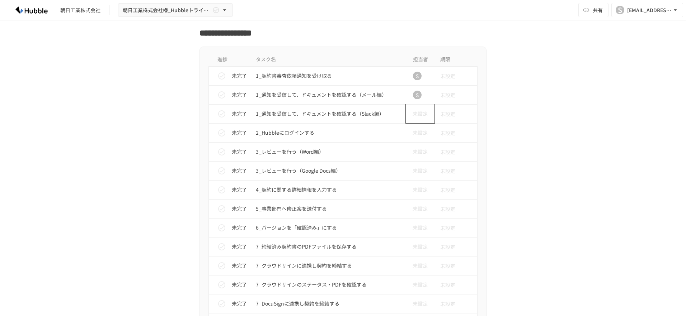
click at [418, 113] on span "未設定" at bounding box center [417, 114] width 21 height 8
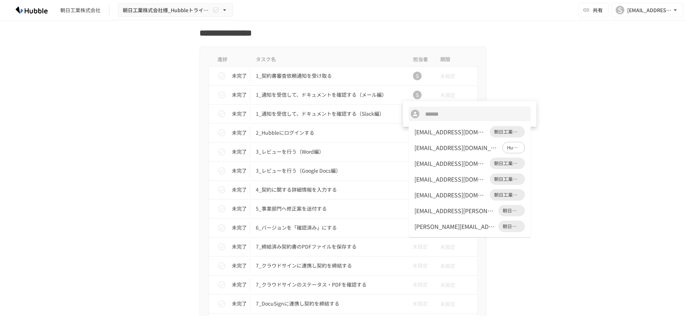
click at [368, 116] on div at bounding box center [343, 165] width 686 height 331
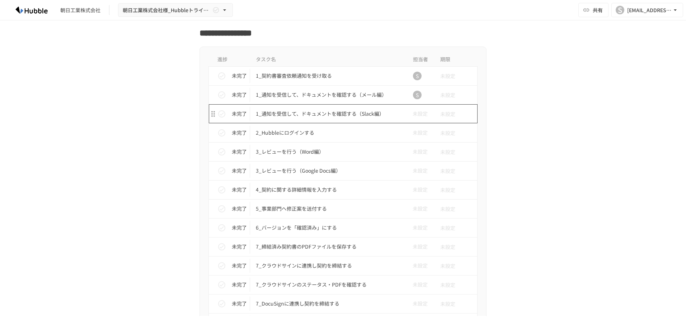
drag, startPoint x: 370, startPoint y: 114, endPoint x: 347, endPoint y: 118, distance: 22.9
click at [347, 118] on p "1_通知を受信して、ドキュメントを確認する（Slack編）" at bounding box center [328, 113] width 144 height 9
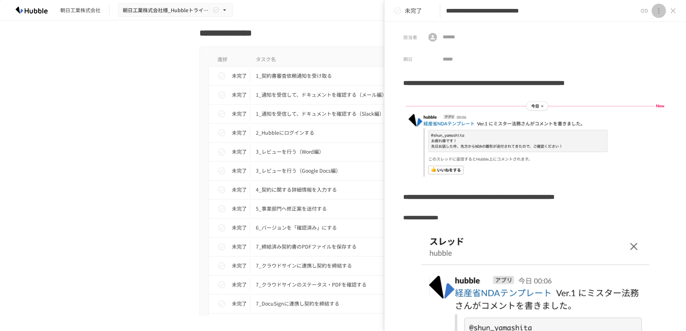
click at [661, 12] on icon "close drawer" at bounding box center [658, 10] width 9 height 9
click at [654, 30] on p "タスクを削除" at bounding box center [657, 27] width 34 height 9
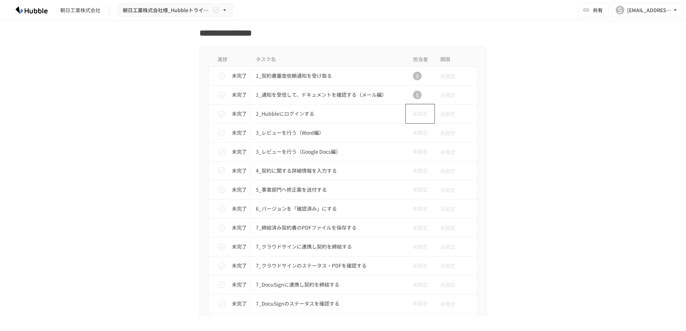
click at [417, 116] on span "未設定" at bounding box center [417, 114] width 21 height 8
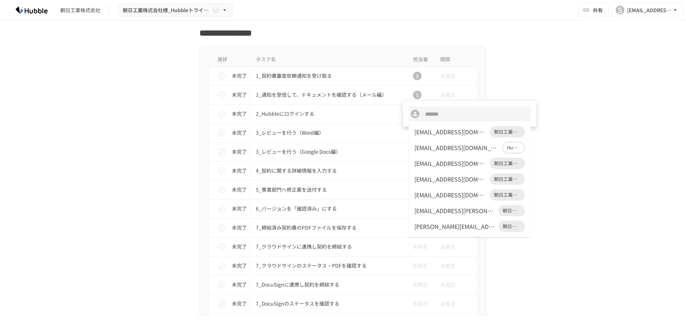
click at [432, 132] on div "[EMAIL_ADDRESS][DOMAIN_NAME]" at bounding box center [450, 132] width 72 height 9
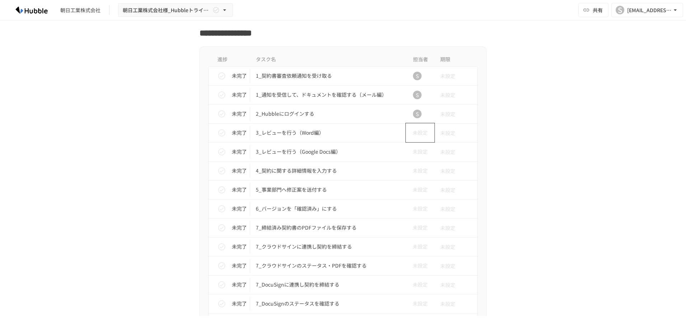
click at [418, 132] on span "未設定" at bounding box center [417, 133] width 21 height 8
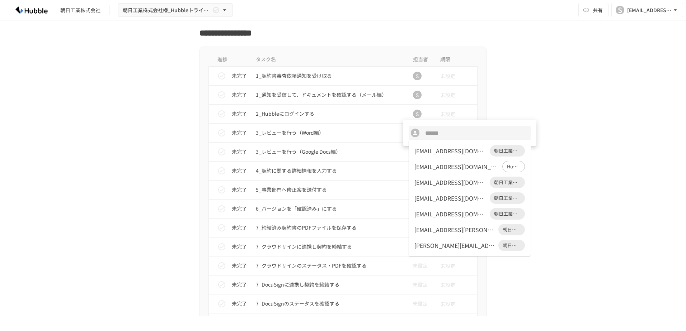
click at [427, 150] on div "[EMAIL_ADDRESS][DOMAIN_NAME]" at bounding box center [450, 151] width 72 height 9
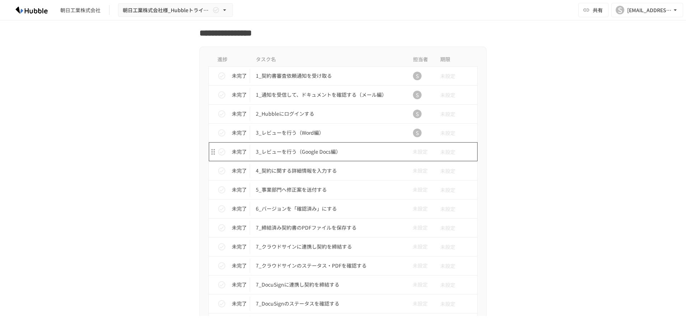
click at [325, 152] on p "3_レビューを行う（Google Docs編）" at bounding box center [328, 151] width 144 height 9
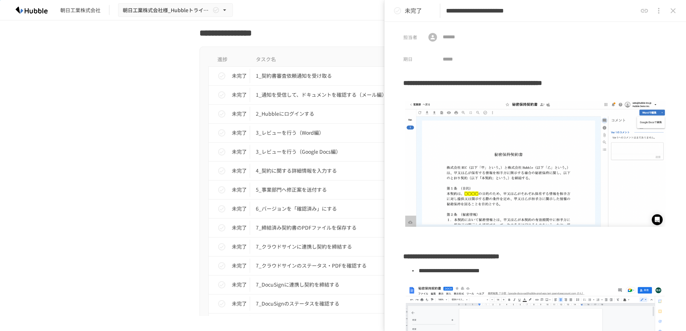
click at [662, 10] on icon "close drawer" at bounding box center [658, 10] width 9 height 9
click at [650, 28] on p "タスクを削除" at bounding box center [657, 27] width 34 height 9
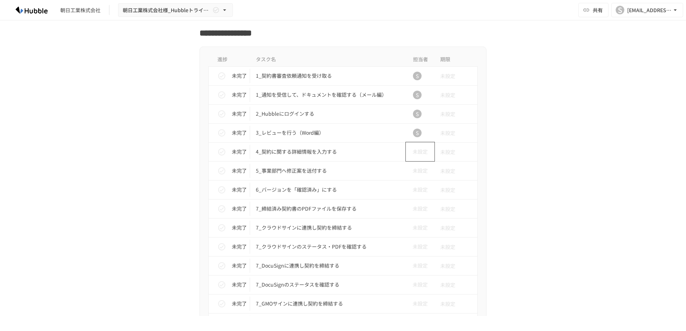
click at [420, 152] on span "未設定" at bounding box center [417, 152] width 21 height 8
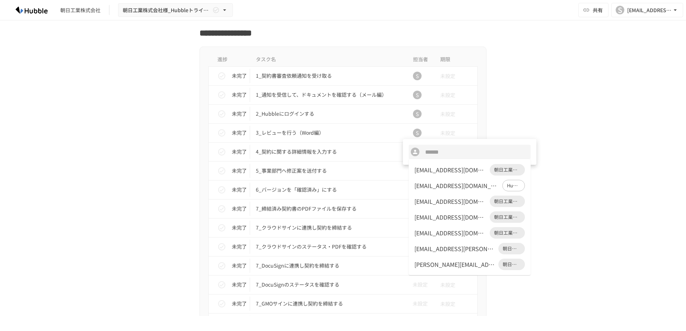
click at [432, 171] on div "[EMAIL_ADDRESS][DOMAIN_NAME]" at bounding box center [450, 170] width 72 height 9
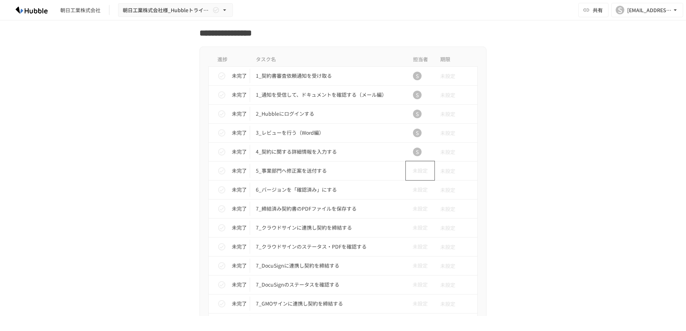
click at [414, 171] on span "未設定" at bounding box center [417, 171] width 21 height 8
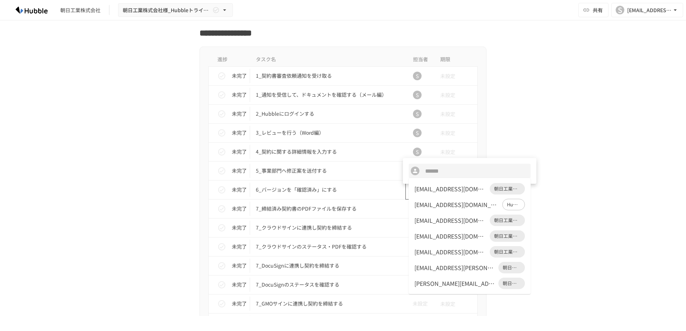
drag, startPoint x: 436, startPoint y: 190, endPoint x: 430, endPoint y: 190, distance: 5.8
click at [436, 189] on div "[EMAIL_ADDRESS][DOMAIN_NAME]" at bounding box center [450, 189] width 72 height 9
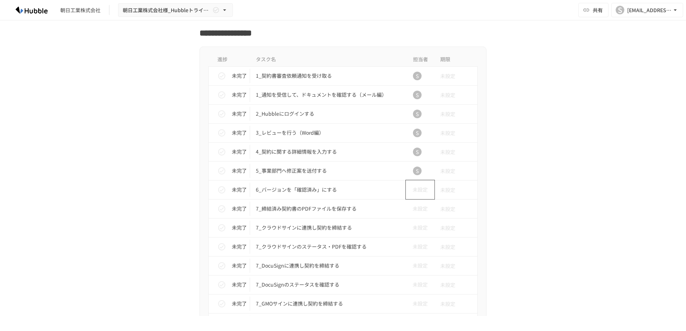
click at [413, 188] on span "未設定" at bounding box center [417, 190] width 21 height 8
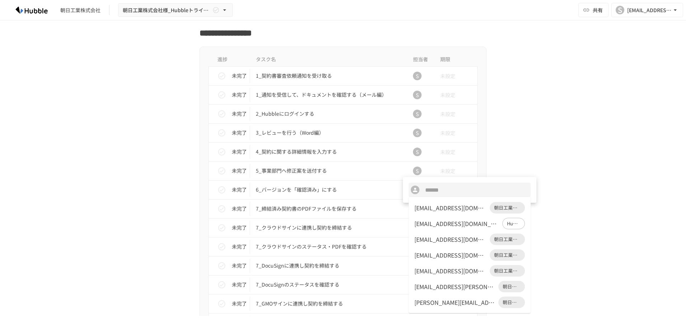
click at [440, 211] on div "[EMAIL_ADDRESS][DOMAIN_NAME]" at bounding box center [450, 208] width 72 height 9
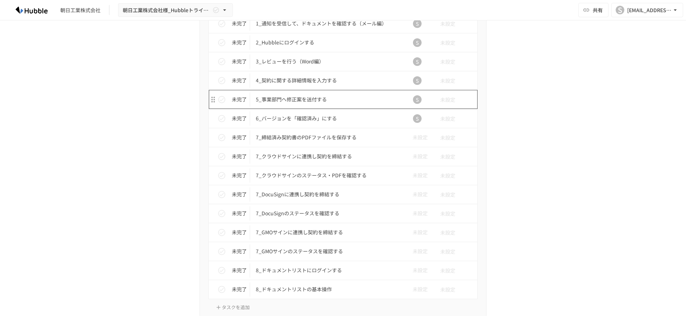
scroll to position [1507, 0]
click at [412, 135] on span "未設定" at bounding box center [417, 137] width 21 height 8
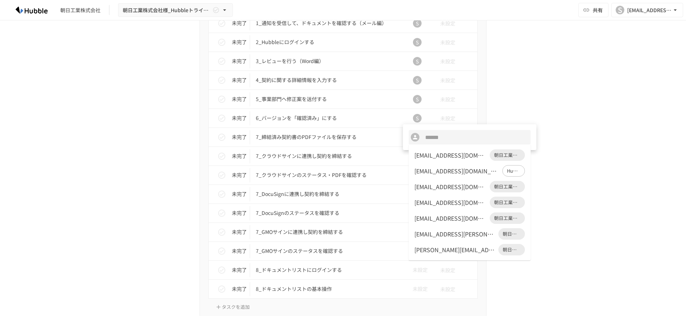
click at [429, 159] on div "[EMAIL_ADDRESS][DOMAIN_NAME]" at bounding box center [450, 155] width 72 height 9
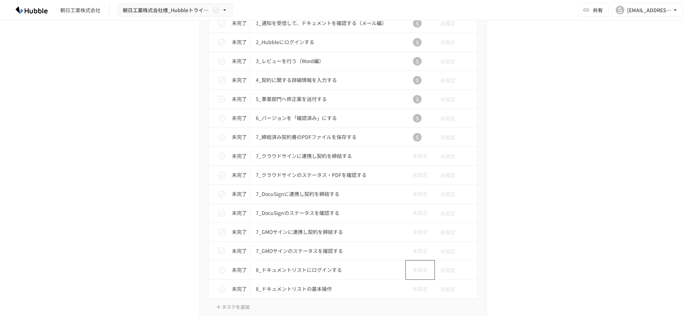
click at [411, 269] on span "未設定" at bounding box center [417, 270] width 21 height 8
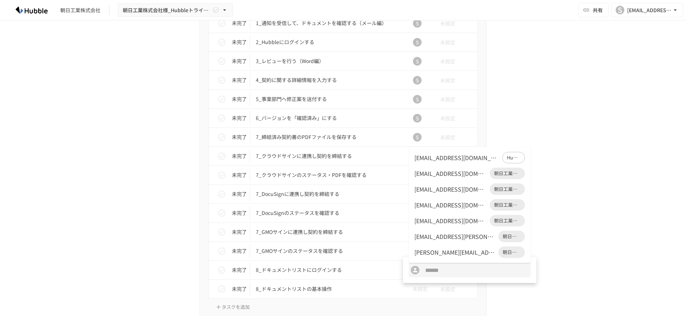
click at [431, 188] on div "[EMAIL_ADDRESS][DOMAIN_NAME]" at bounding box center [450, 189] width 72 height 9
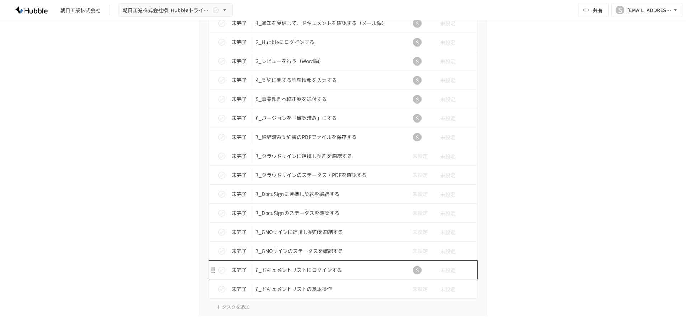
scroll to position [1543, 0]
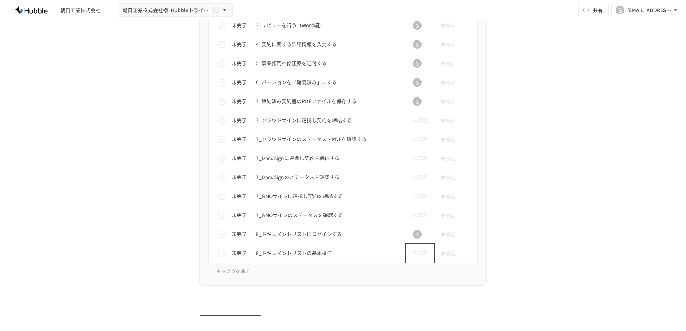
click at [414, 251] on span "未設定" at bounding box center [417, 253] width 21 height 8
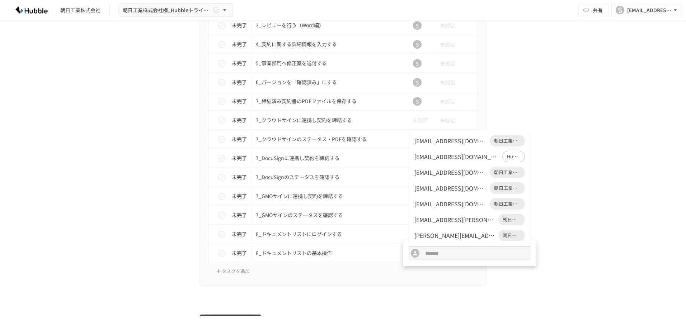
click at [429, 143] on div "[EMAIL_ADDRESS][DOMAIN_NAME]" at bounding box center [450, 141] width 72 height 9
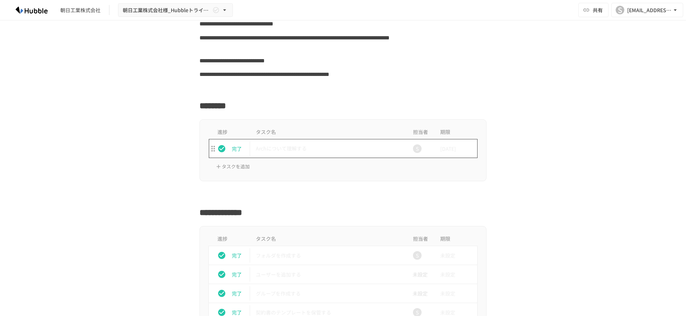
scroll to position [0, 0]
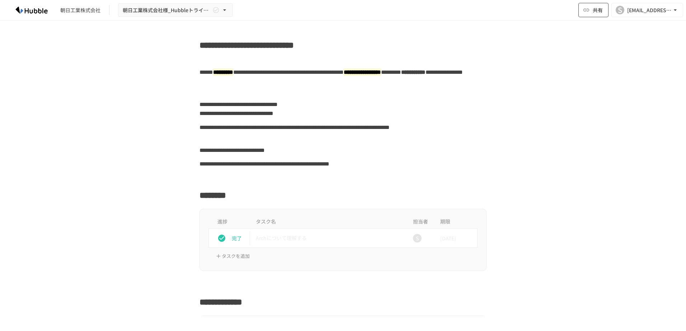
click at [600, 10] on span "共有" at bounding box center [598, 10] width 10 height 8
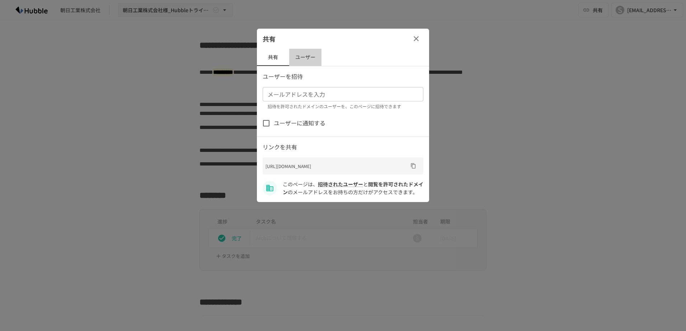
click at [305, 57] on button "ユーザー" at bounding box center [305, 57] width 32 height 17
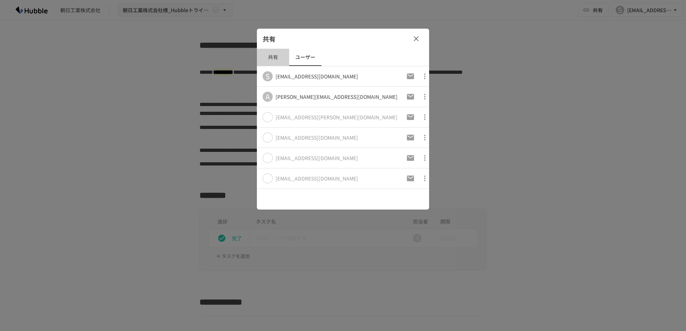
click at [276, 55] on button "共有" at bounding box center [273, 57] width 32 height 17
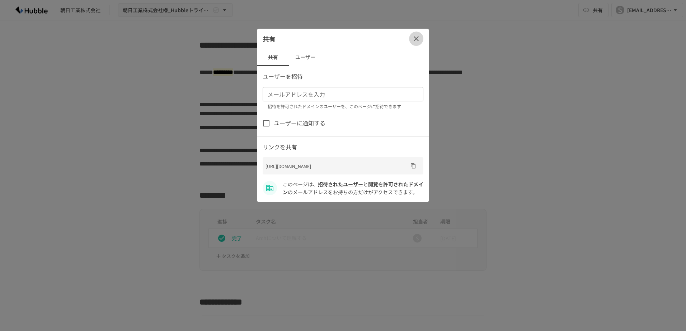
click at [418, 38] on icon "button" at bounding box center [416, 38] width 9 height 9
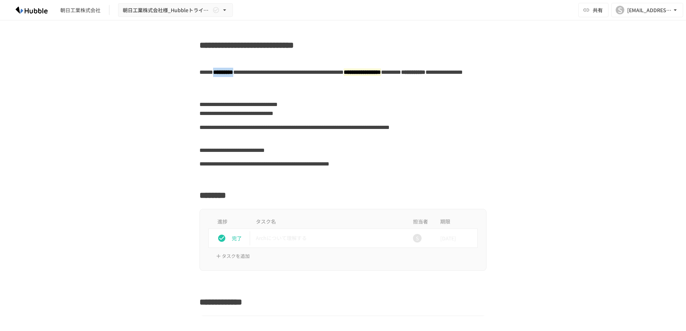
drag, startPoint x: 231, startPoint y: 71, endPoint x: 275, endPoint y: 71, distance: 43.8
click at [275, 71] on div "**********" at bounding box center [342, 82] width 287 height 32
drag, startPoint x: 275, startPoint y: 71, endPoint x: 246, endPoint y: 80, distance: 30.5
click at [246, 80] on div "**********" at bounding box center [342, 82] width 287 height 32
drag, startPoint x: 246, startPoint y: 80, endPoint x: 331, endPoint y: 81, distance: 85.0
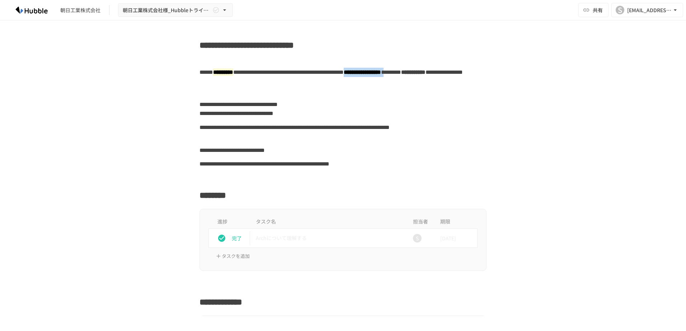
click at [331, 81] on div "**********" at bounding box center [342, 82] width 287 height 32
copy div "**********"
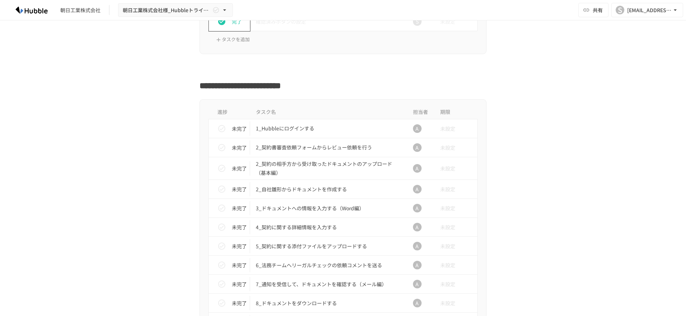
scroll to position [682, 0]
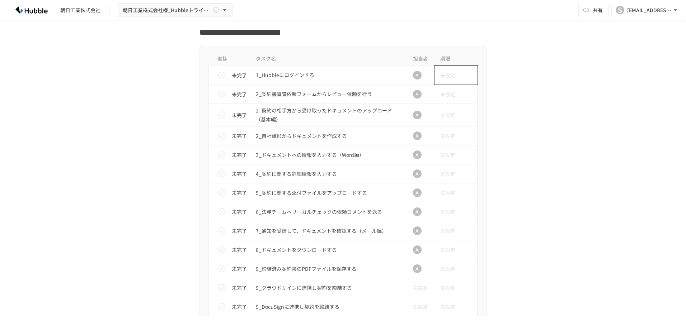
click at [452, 76] on span "未設定" at bounding box center [447, 75] width 15 height 14
click at [513, 178] on button "29" at bounding box center [513, 177] width 13 height 13
click at [446, 97] on span "未設定" at bounding box center [447, 94] width 15 height 14
click at [514, 197] on button "29" at bounding box center [513, 196] width 13 height 13
click at [447, 115] on span "未設定" at bounding box center [447, 115] width 15 height 14
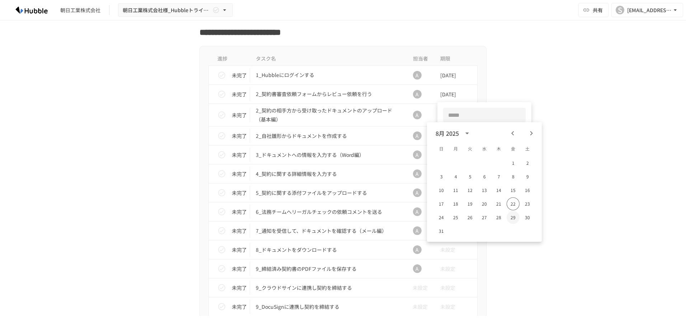
click at [516, 220] on button "29" at bounding box center [513, 217] width 13 height 13
click at [445, 140] on span "未設定" at bounding box center [447, 136] width 15 height 14
click at [513, 241] on button "29" at bounding box center [513, 238] width 13 height 13
click at [447, 158] on span "未設定" at bounding box center [447, 155] width 15 height 14
click at [514, 258] on button "29" at bounding box center [513, 257] width 13 height 13
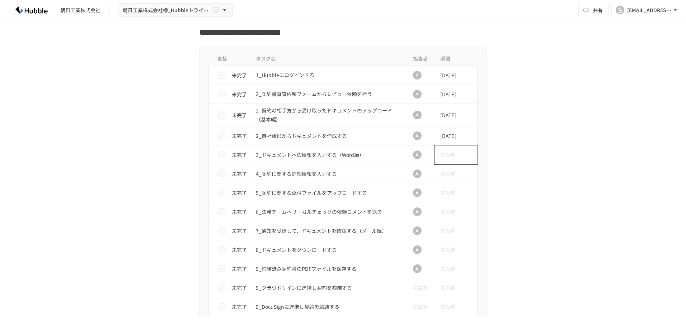
click at [443, 155] on span "未設定" at bounding box center [447, 155] width 15 height 14
click at [512, 258] on button "29" at bounding box center [513, 257] width 13 height 13
click at [442, 173] on span "未設定" at bounding box center [447, 174] width 15 height 14
click at [511, 275] on button "29" at bounding box center [513, 276] width 13 height 13
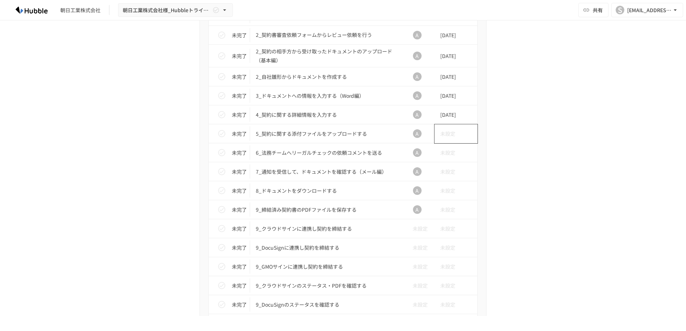
scroll to position [753, 0]
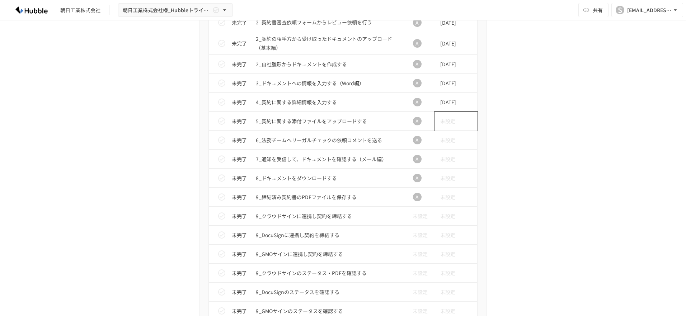
click at [448, 119] on span "未設定" at bounding box center [447, 121] width 15 height 14
click at [514, 224] on button "29" at bounding box center [513, 223] width 13 height 13
click at [447, 137] on span "未設定" at bounding box center [447, 140] width 15 height 14
click at [513, 241] on button "29" at bounding box center [513, 242] width 13 height 13
click at [446, 159] on span "未設定" at bounding box center [447, 159] width 15 height 14
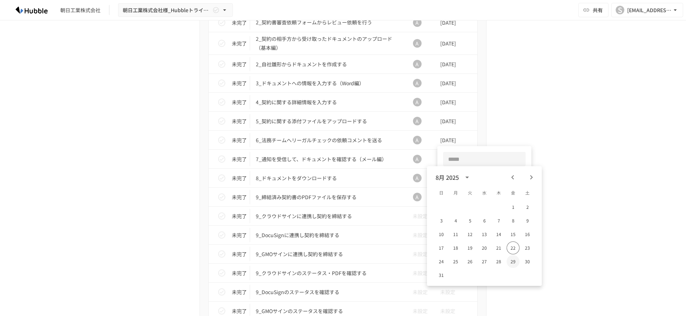
click at [516, 264] on button "29" at bounding box center [513, 261] width 13 height 13
click at [450, 180] on span "未設定" at bounding box center [447, 178] width 15 height 14
click at [517, 280] on button "29" at bounding box center [513, 280] width 13 height 13
click at [443, 197] on span "未設定" at bounding box center [447, 197] width 15 height 14
click at [585, 188] on div at bounding box center [343, 165] width 686 height 331
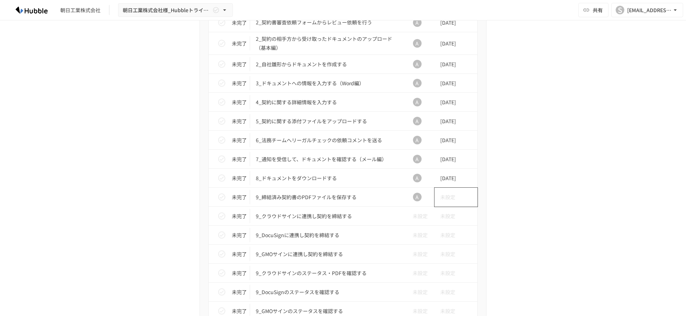
click at [444, 193] on span "未設定" at bounding box center [447, 197] width 15 height 14
click at [510, 299] on button "29" at bounding box center [513, 299] width 13 height 13
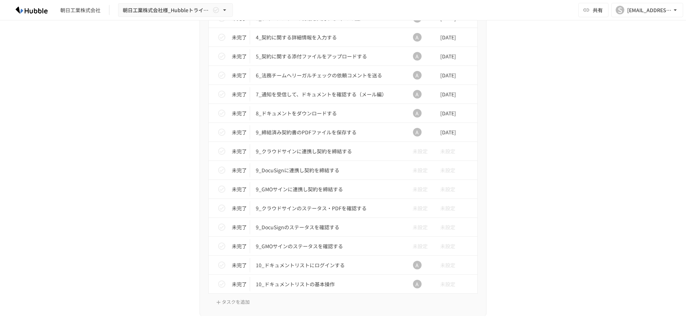
scroll to position [897, 0]
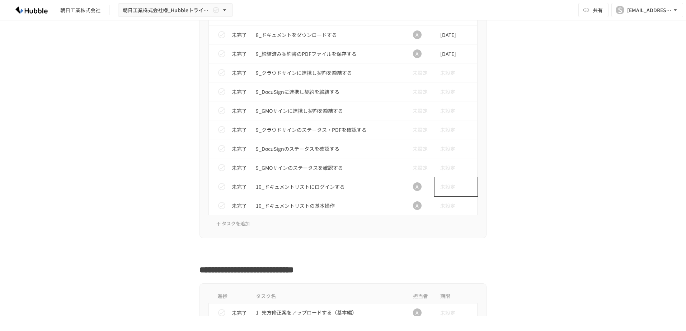
click at [452, 186] on span "未設定" at bounding box center [447, 187] width 15 height 14
click at [514, 288] on button "29" at bounding box center [513, 289] width 13 height 13
click at [447, 207] on span "未設定" at bounding box center [447, 206] width 15 height 14
click at [510, 175] on button "29" at bounding box center [513, 174] width 13 height 13
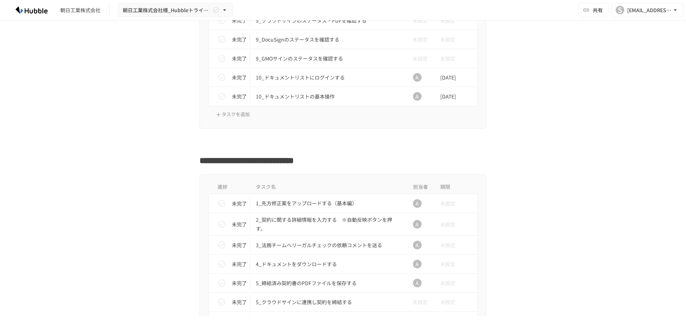
scroll to position [1112, 0]
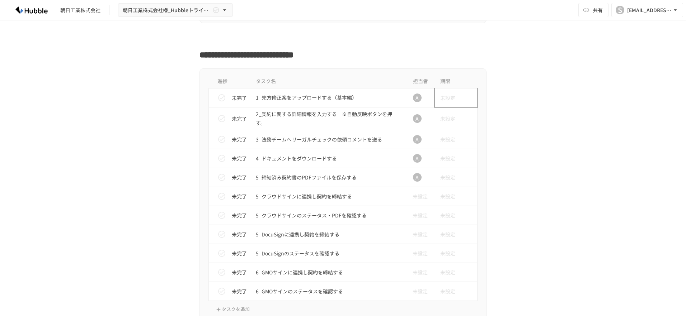
click at [451, 99] on span "未設定" at bounding box center [447, 98] width 15 height 14
click at [517, 202] on button "29" at bounding box center [513, 200] width 13 height 13
click at [448, 117] on span "未設定" at bounding box center [447, 119] width 15 height 14
click at [510, 223] on button "29" at bounding box center [513, 221] width 13 height 13
click at [444, 139] on span "未設定" at bounding box center [447, 139] width 15 height 14
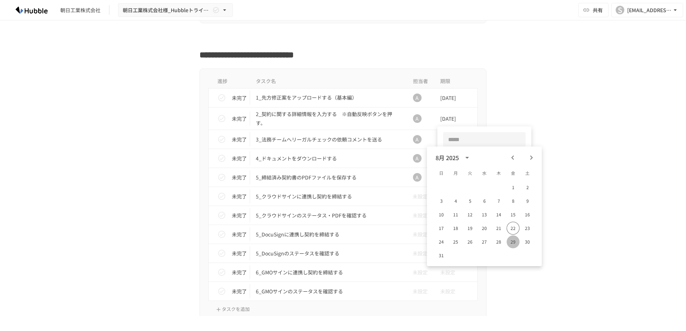
click at [510, 243] on button "29" at bounding box center [513, 242] width 13 height 13
click at [445, 155] on span "未設定" at bounding box center [447, 158] width 15 height 14
click at [511, 260] on button "29" at bounding box center [513, 261] width 13 height 13
click at [448, 175] on span "未設定" at bounding box center [447, 177] width 15 height 14
click at [517, 281] on button "29" at bounding box center [513, 280] width 13 height 13
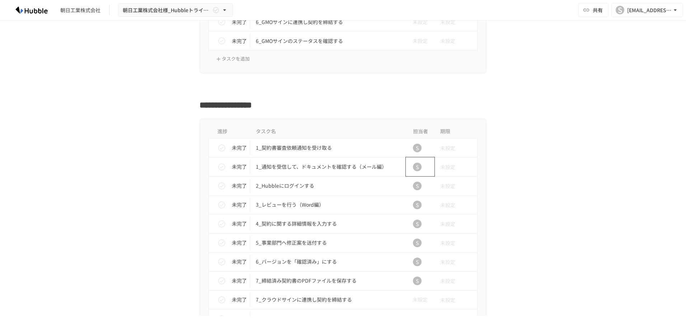
scroll to position [1363, 0]
click at [440, 147] on span "未設定" at bounding box center [447, 148] width 15 height 14
click at [513, 249] on button "29" at bounding box center [513, 250] width 13 height 13
click at [446, 166] on span "未設定" at bounding box center [447, 167] width 15 height 14
click at [517, 270] on button "29" at bounding box center [513, 269] width 13 height 13
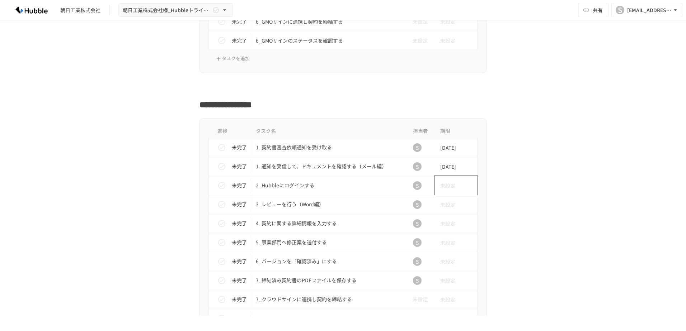
click at [446, 184] on span "未設定" at bounding box center [447, 186] width 15 height 14
click at [509, 289] on button "29" at bounding box center [513, 288] width 13 height 13
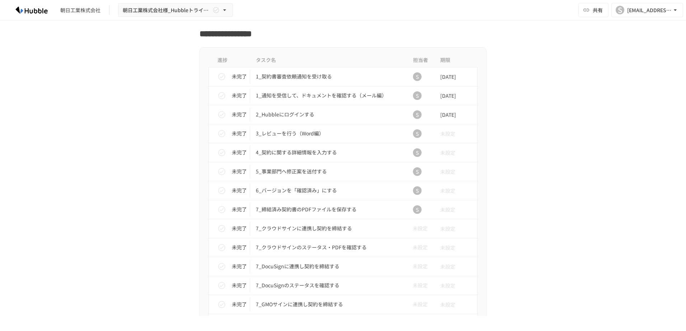
scroll to position [1435, 0]
click at [446, 135] on span "未設定" at bounding box center [447, 133] width 15 height 14
click at [510, 234] on button "29" at bounding box center [513, 235] width 13 height 13
click at [447, 156] on span "未設定" at bounding box center [447, 152] width 15 height 14
click at [510, 254] on button "29" at bounding box center [513, 254] width 13 height 13
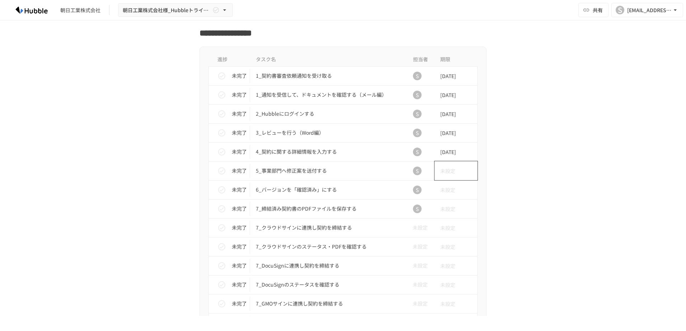
click at [448, 173] on span "未設定" at bounding box center [447, 171] width 15 height 14
click at [517, 274] on button "29" at bounding box center [513, 273] width 13 height 13
click at [453, 195] on td "未設定" at bounding box center [455, 189] width 43 height 19
click at [441, 190] on span "未設定" at bounding box center [447, 190] width 15 height 14
click at [514, 293] on button "29" at bounding box center [513, 292] width 13 height 13
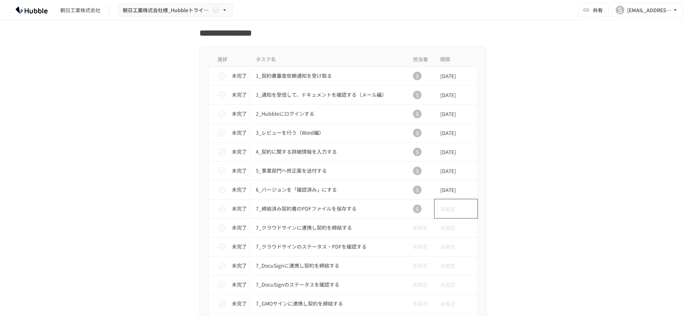
click at [448, 204] on span "未設定" at bounding box center [447, 209] width 15 height 14
click at [517, 175] on button "29" at bounding box center [513, 177] width 13 height 13
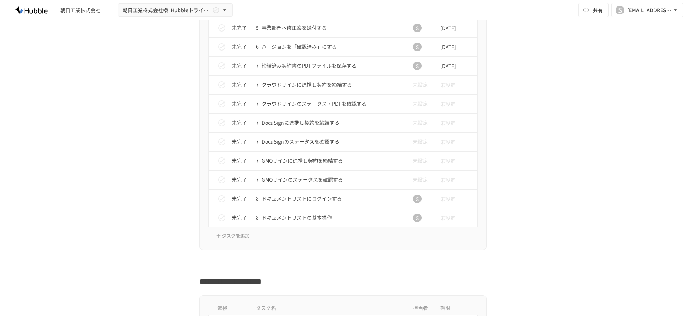
scroll to position [1614, 0]
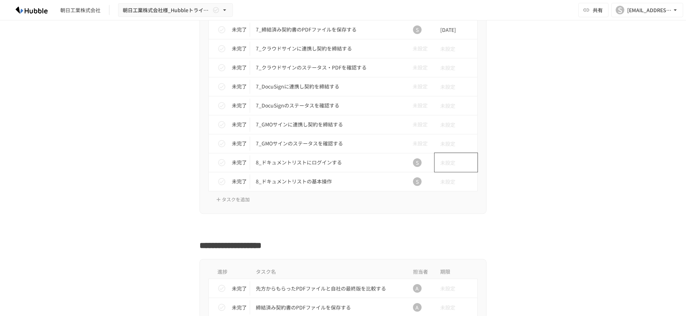
click at [447, 162] on span "未設定" at bounding box center [447, 163] width 15 height 14
click at [514, 263] on button "29" at bounding box center [513, 265] width 13 height 13
click at [446, 183] on span "未設定" at bounding box center [447, 182] width 15 height 14
click at [511, 285] on button "29" at bounding box center [513, 284] width 13 height 13
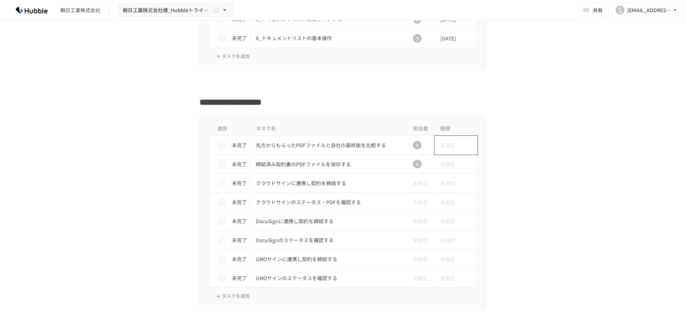
click at [448, 142] on span "未設定" at bounding box center [447, 145] width 15 height 14
click at [515, 248] on button "29" at bounding box center [513, 247] width 13 height 13
click at [446, 164] on span "未設定" at bounding box center [447, 164] width 15 height 14
click at [514, 268] on button "29" at bounding box center [513, 266] width 13 height 13
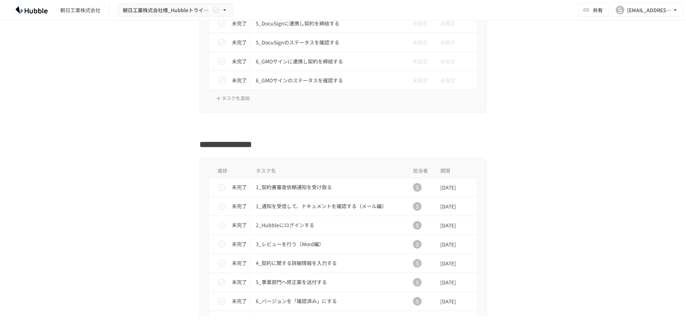
scroll to position [1399, 0]
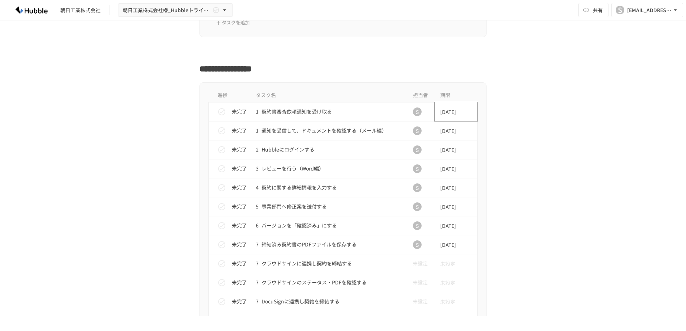
click at [456, 113] on span "[DATE]" at bounding box center [448, 112] width 16 height 14
click at [599, 130] on div at bounding box center [343, 165] width 686 height 331
click at [217, 109] on icon "status" at bounding box center [221, 112] width 9 height 9
click at [218, 129] on icon "status" at bounding box center [221, 130] width 7 height 7
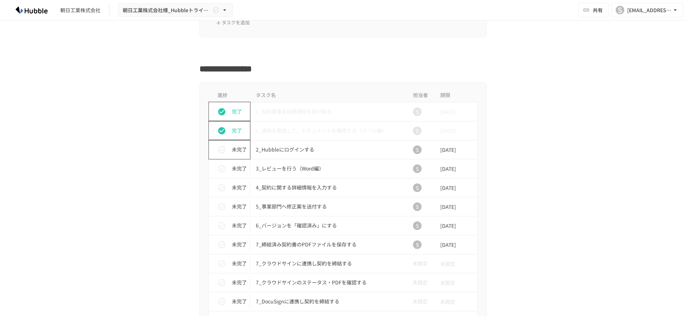
click at [218, 149] on icon "status" at bounding box center [221, 150] width 9 height 9
click at [218, 172] on icon "status" at bounding box center [221, 168] width 7 height 7
click at [217, 189] on icon "status" at bounding box center [221, 188] width 9 height 9
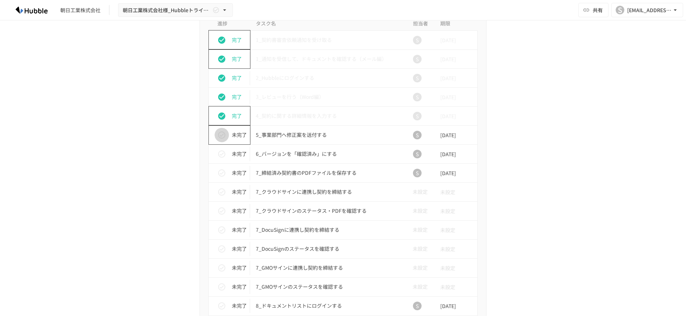
click at [222, 138] on icon "status" at bounding box center [221, 135] width 9 height 9
click at [221, 153] on icon "status" at bounding box center [221, 154] width 7 height 7
click at [221, 176] on icon "status" at bounding box center [221, 173] width 7 height 7
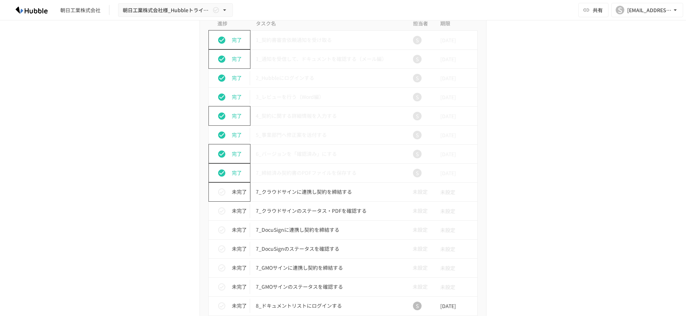
click at [224, 191] on button "status" at bounding box center [222, 192] width 14 height 14
click at [219, 192] on icon "status" at bounding box center [221, 192] width 7 height 7
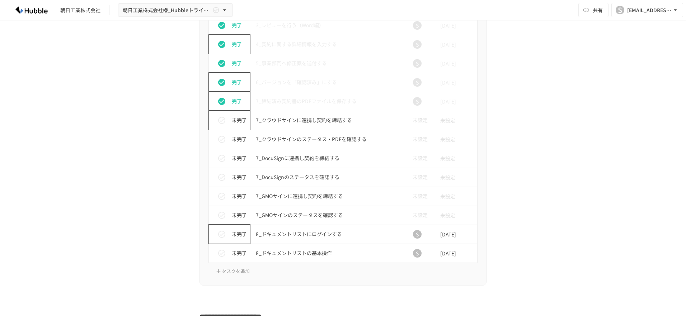
click at [219, 234] on icon "status" at bounding box center [221, 234] width 9 height 9
click at [220, 254] on icon "status" at bounding box center [221, 253] width 9 height 9
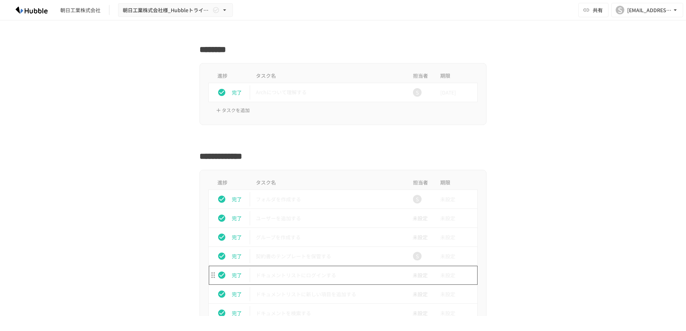
scroll to position [215, 0]
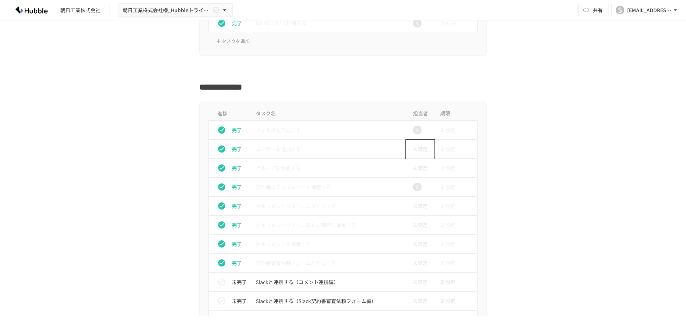
click at [416, 151] on span "未設定" at bounding box center [417, 149] width 21 height 8
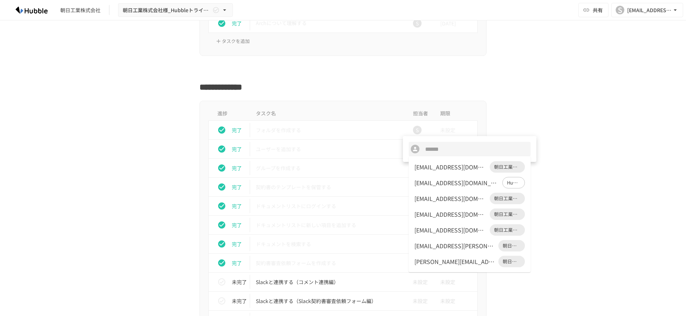
click at [426, 169] on div "[EMAIL_ADDRESS][DOMAIN_NAME]" at bounding box center [450, 167] width 72 height 9
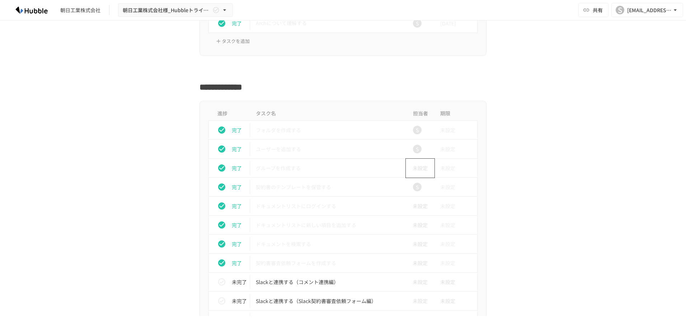
click at [413, 167] on span "未設定" at bounding box center [417, 168] width 21 height 8
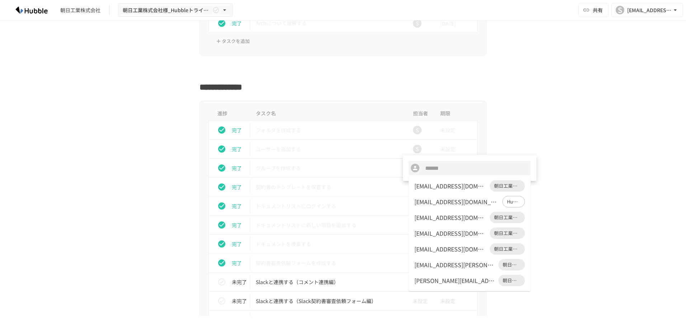
click at [426, 188] on div "[EMAIL_ADDRESS][DOMAIN_NAME]" at bounding box center [450, 186] width 72 height 9
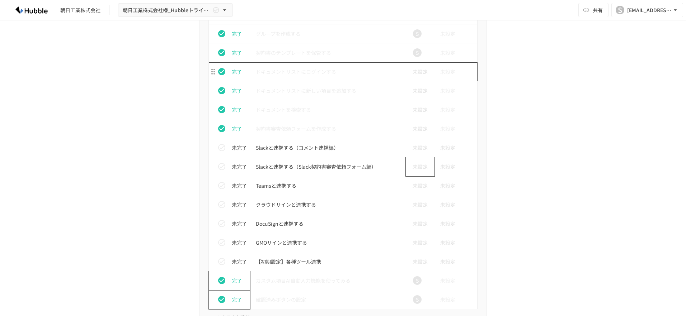
scroll to position [359, 0]
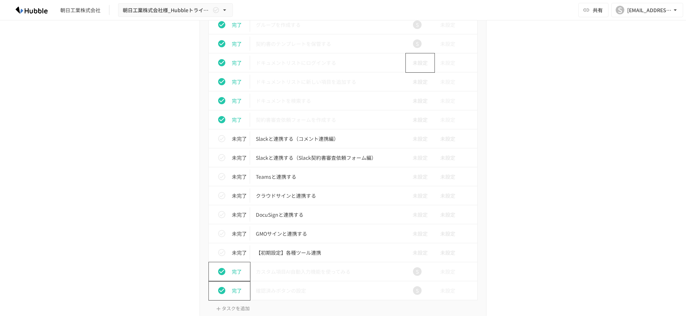
click at [418, 66] on span "未設定" at bounding box center [417, 63] width 21 height 8
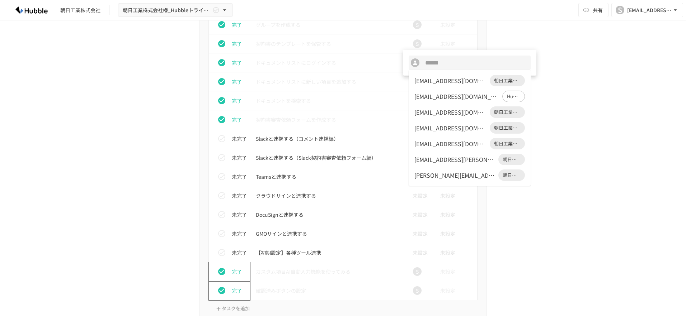
click at [427, 83] on div "[EMAIL_ADDRESS][DOMAIN_NAME]" at bounding box center [450, 80] width 72 height 9
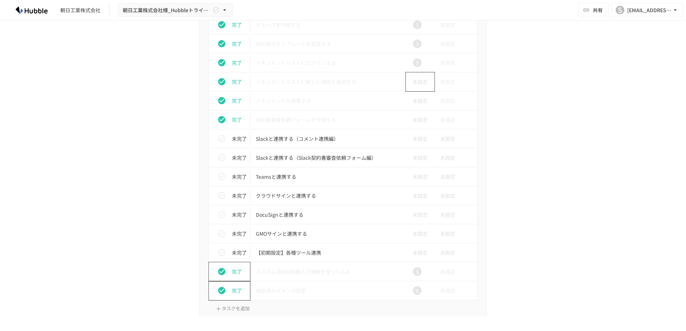
click at [412, 83] on span "未設定" at bounding box center [417, 82] width 21 height 8
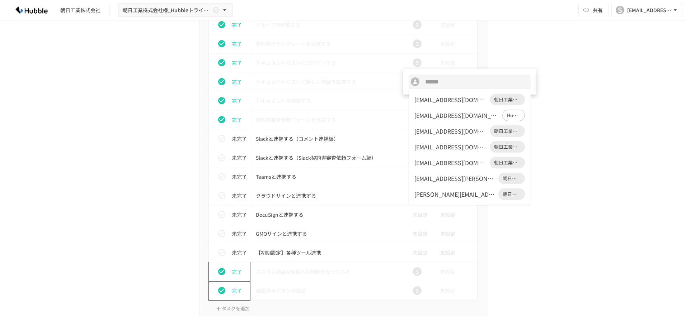
click at [423, 99] on div "[EMAIL_ADDRESS][DOMAIN_NAME]" at bounding box center [450, 99] width 72 height 9
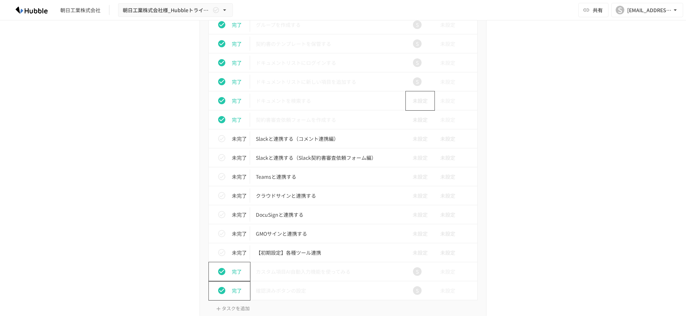
click at [413, 103] on span "未設定" at bounding box center [417, 101] width 21 height 8
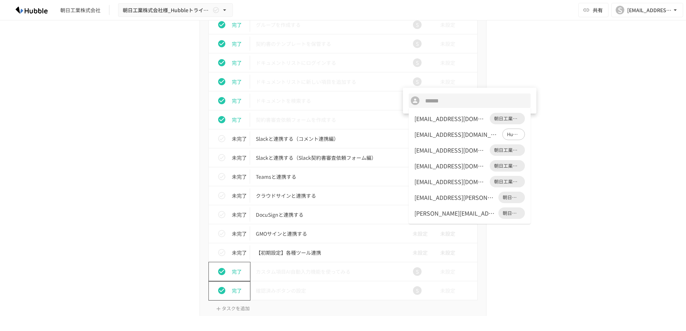
click at [426, 118] on div "[EMAIL_ADDRESS][DOMAIN_NAME]" at bounding box center [450, 118] width 72 height 9
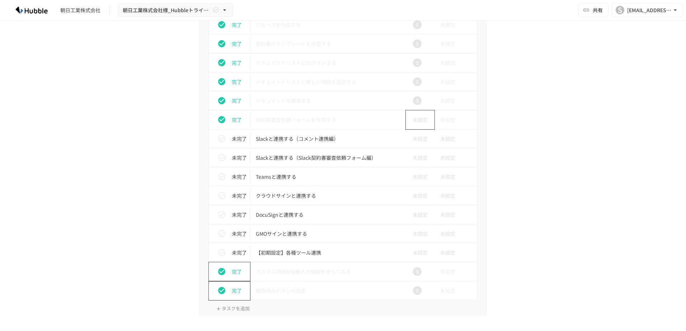
click at [414, 119] on span "未設定" at bounding box center [417, 120] width 21 height 8
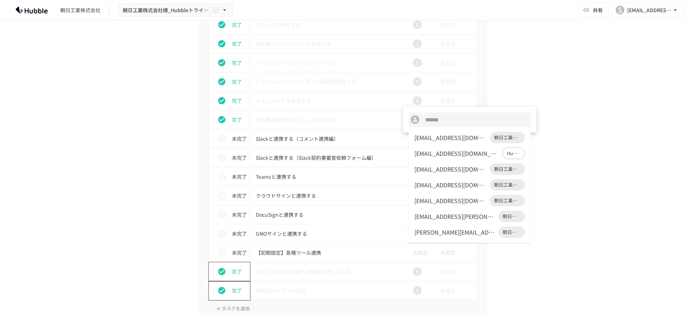
click at [427, 138] on div "[EMAIL_ADDRESS][DOMAIN_NAME]" at bounding box center [450, 137] width 72 height 9
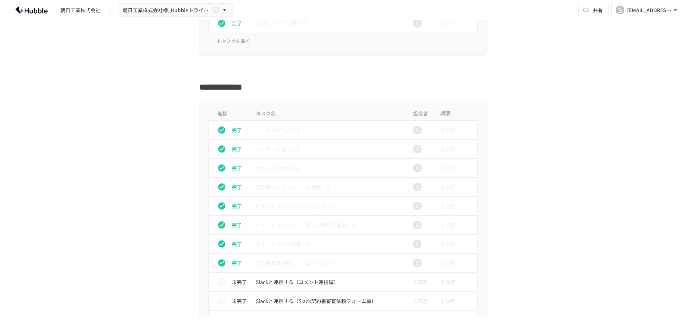
scroll to position [0, 0]
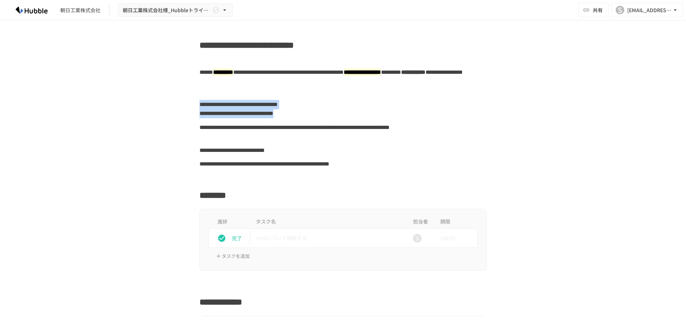
drag, startPoint x: 199, startPoint y: 105, endPoint x: 378, endPoint y: 114, distance: 179.3
click at [378, 114] on div "**********" at bounding box center [342, 109] width 287 height 23
click at [258, 113] on div "**********" at bounding box center [342, 109] width 287 height 23
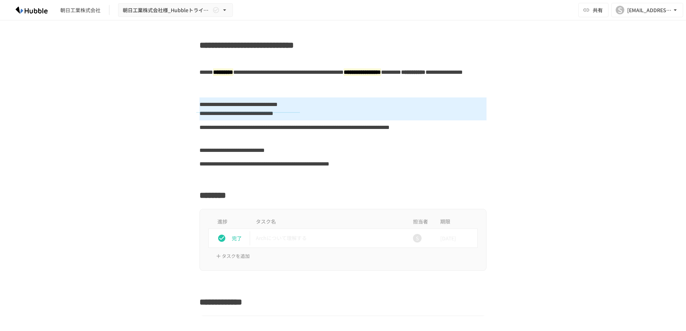
drag, startPoint x: 196, startPoint y: 113, endPoint x: 300, endPoint y: 112, distance: 103.7
click at [300, 112] on div "**********" at bounding box center [343, 109] width 438 height 23
click at [300, 112] on div "**********" at bounding box center [342, 109] width 287 height 23
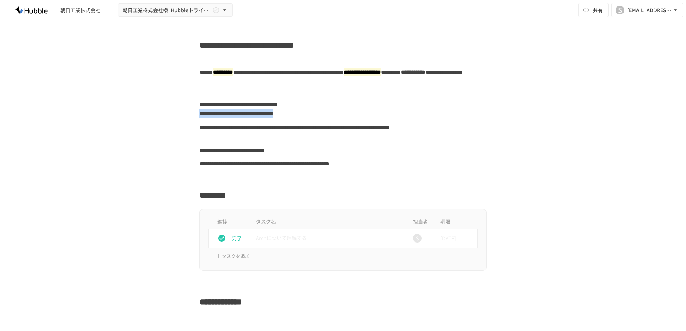
drag, startPoint x: 198, startPoint y: 113, endPoint x: 380, endPoint y: 113, distance: 181.2
click at [380, 113] on div "**********" at bounding box center [342, 109] width 287 height 23
copy div "**********"
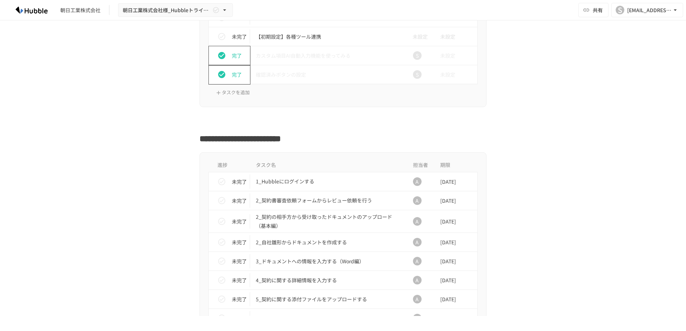
scroll to position [610, 0]
